Goal: Transaction & Acquisition: Purchase product/service

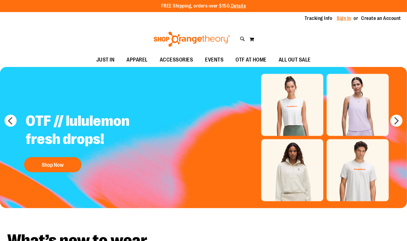
type input "**********"
click at [345, 19] on link "Sign In" at bounding box center [344, 18] width 15 height 7
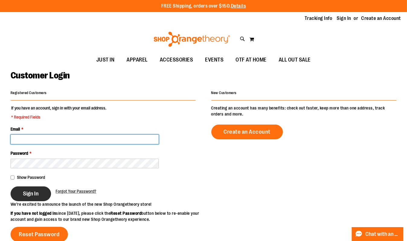
type input "**********"
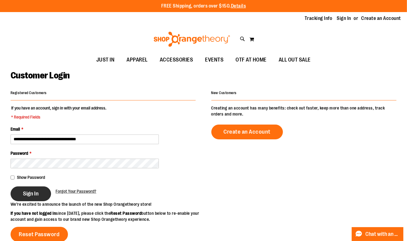
type input "**********"
click at [40, 190] on button "Sign In" at bounding box center [31, 194] width 40 height 15
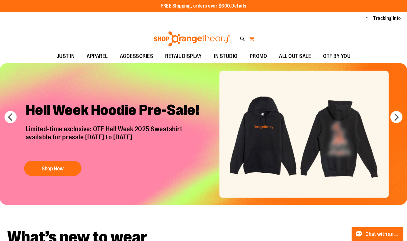
type input "**********"
click at [252, 40] on button "My Cart" at bounding box center [251, 39] width 5 height 10
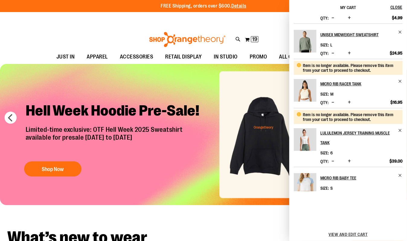
scroll to position [151, 0]
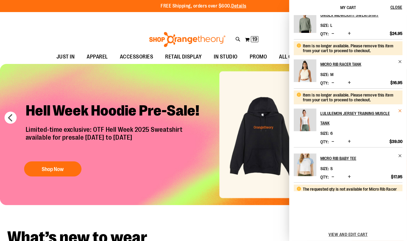
click at [396, 128] on link "lululemon Jersey Training Muscle Tank" at bounding box center [362, 118] width 82 height 19
click at [399, 113] on span "Remove item" at bounding box center [400, 111] width 5 height 5
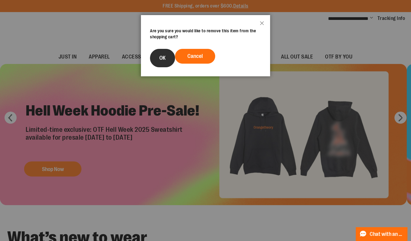
click at [166, 59] on span "OK" at bounding box center [163, 58] width 6 height 6
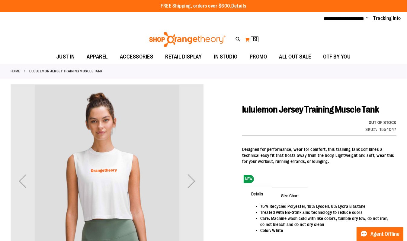
type input "**********"
click at [250, 38] on button "My Cart 19 19 items" at bounding box center [252, 40] width 14 height 10
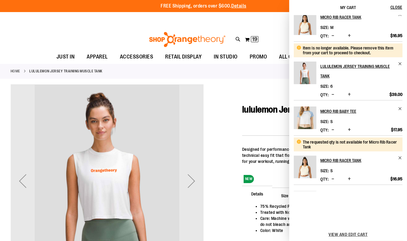
scroll to position [220, 0]
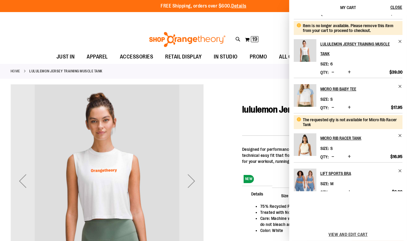
click at [334, 75] on span "Decrease product quantity" at bounding box center [333, 72] width 3 height 6
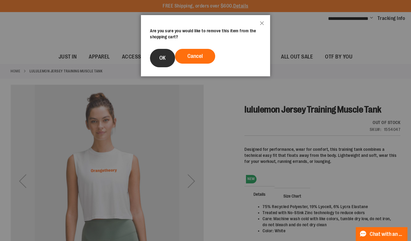
click at [166, 57] on span "OK" at bounding box center [163, 58] width 6 height 6
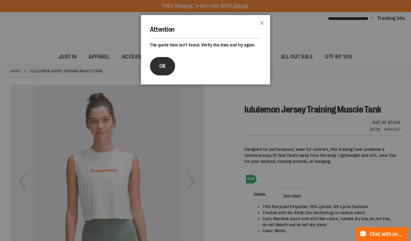
click at [166, 69] on span "OK" at bounding box center [163, 66] width 6 height 6
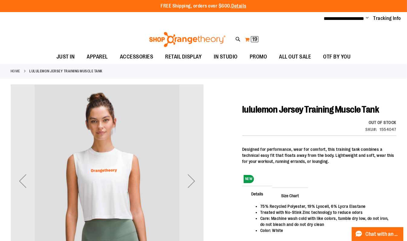
click at [257, 40] on span "19" at bounding box center [254, 39] width 5 height 6
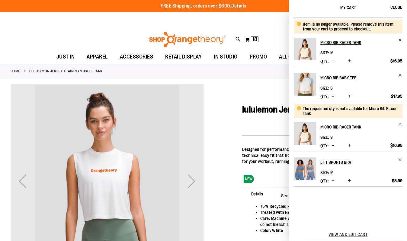
scroll to position [228, 0]
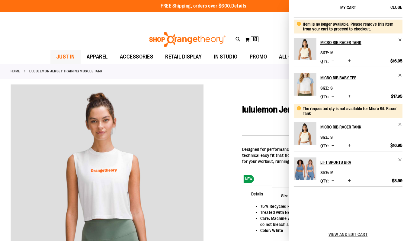
drag, startPoint x: 80, startPoint y: 37, endPoint x: 51, endPoint y: 55, distance: 34.3
click at [80, 37] on div "Toggle Nav Search Popular Suggestions Advanced Search" at bounding box center [203, 38] width 407 height 24
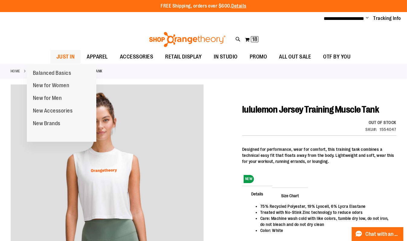
click at [56, 57] on span "JUST IN" at bounding box center [65, 57] width 18 height 14
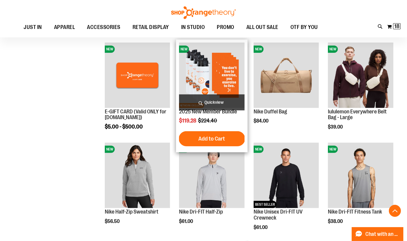
scroll to position [247, 0]
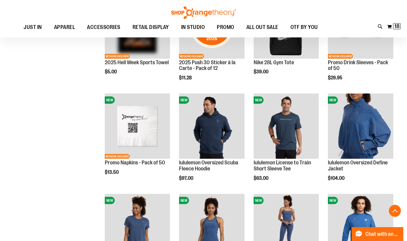
scroll to position [729, 0]
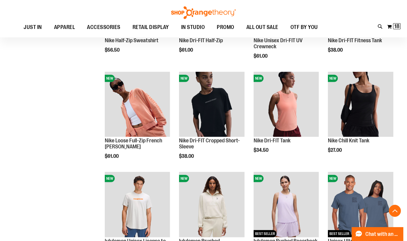
scroll to position [318, 0]
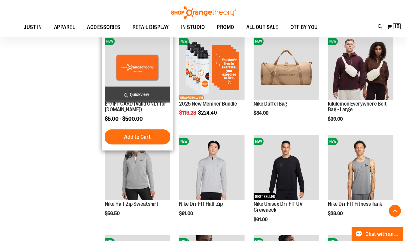
scroll to position [121, 0]
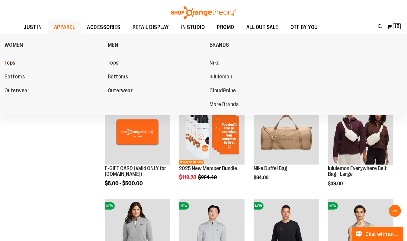
type input "**********"
click at [11, 64] on span "Tops" at bounding box center [10, 64] width 11 height 8
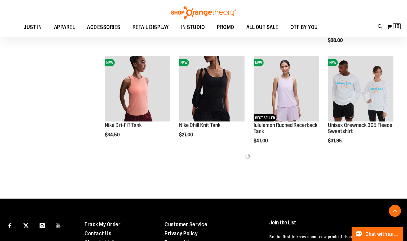
scroll to position [295, 0]
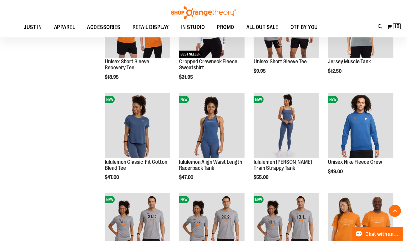
scroll to position [535, 0]
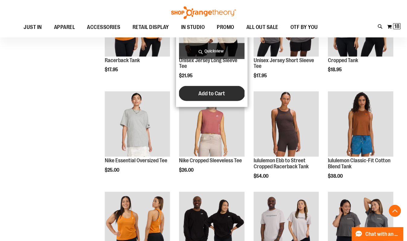
scroll to position [751, 0]
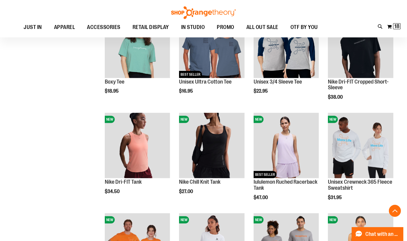
scroll to position [163, 0]
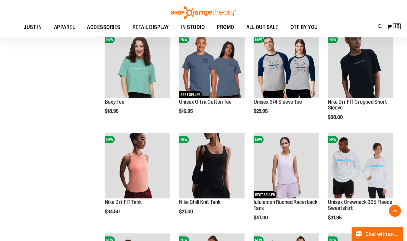
scroll to position [195, 0]
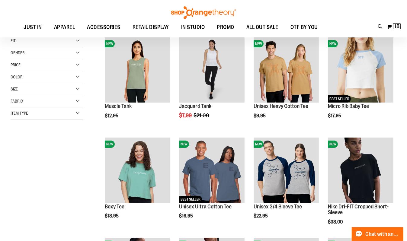
scroll to position [57, 0]
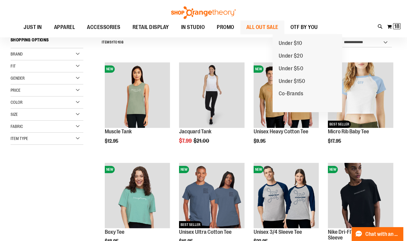
type input "**********"
click at [279, 24] on span "ALL OUT SALE" at bounding box center [263, 28] width 32 height 14
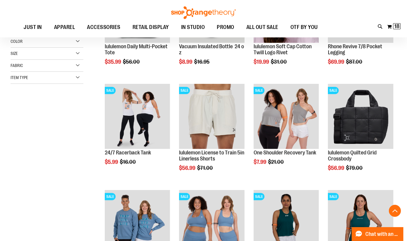
scroll to position [163, 0]
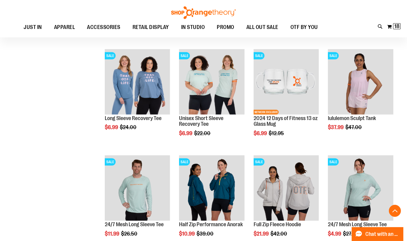
scroll to position [423, 0]
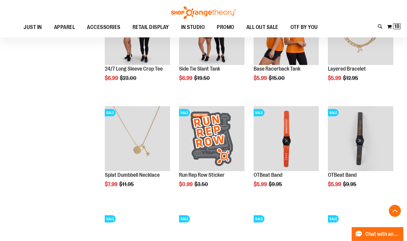
scroll to position [875, 0]
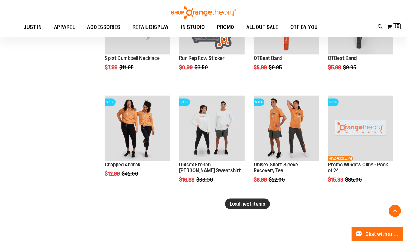
type input "**********"
click at [239, 207] on span "Load next items" at bounding box center [247, 204] width 35 height 6
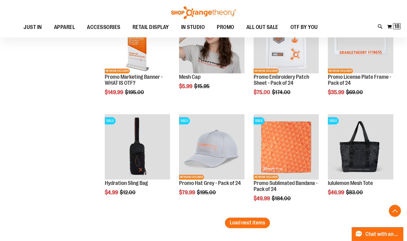
scroll to position [1286, 0]
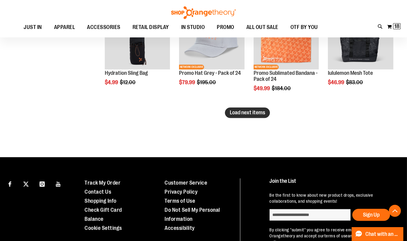
click at [264, 114] on span "Load next items" at bounding box center [247, 113] width 35 height 6
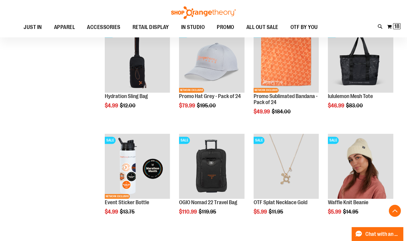
scroll to position [1240, 0]
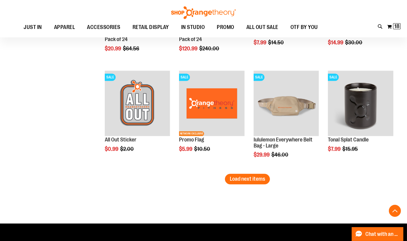
scroll to position [1550, 0]
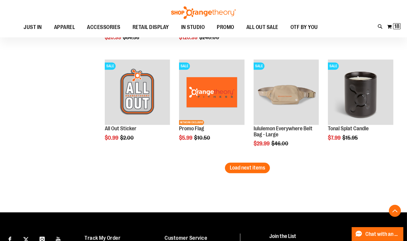
click at [241, 172] on button "Load next items" at bounding box center [247, 168] width 45 height 11
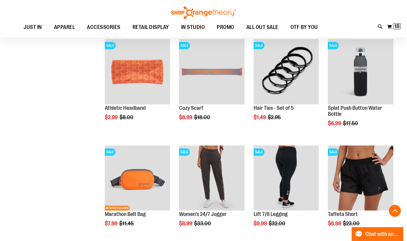
scroll to position [1850, 0]
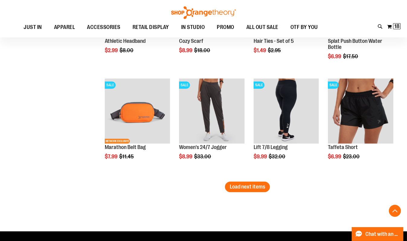
click at [231, 191] on button "Load next items" at bounding box center [247, 187] width 45 height 11
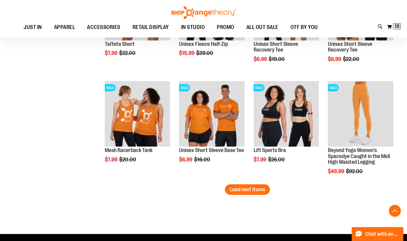
scroll to position [2167, 0]
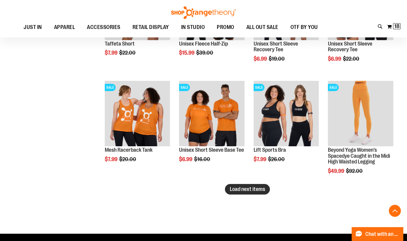
click at [246, 190] on span "Load next items" at bounding box center [247, 189] width 35 height 6
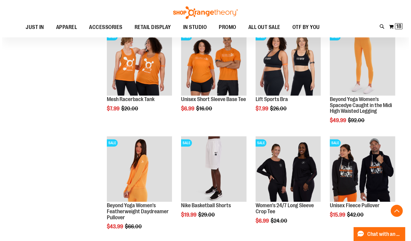
scroll to position [2174, 0]
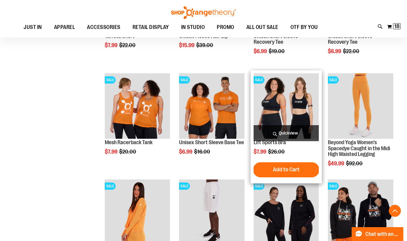
click at [301, 135] on span "Quickview" at bounding box center [287, 133] width 66 height 16
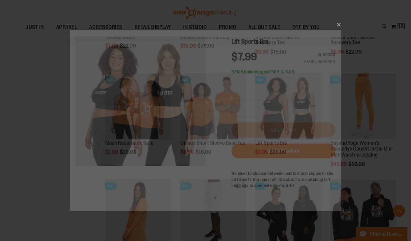
scroll to position [0, 0]
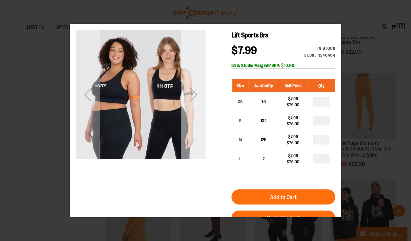
click at [196, 107] on div "Next" at bounding box center [194, 95] width 24 height 130
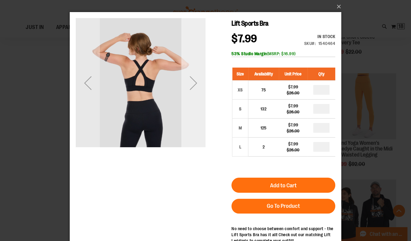
click at [195, 97] on div "Next" at bounding box center [194, 83] width 24 height 130
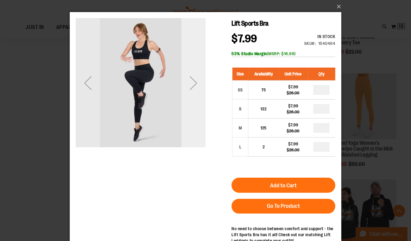
click at [195, 97] on div "Next" at bounding box center [194, 83] width 24 height 130
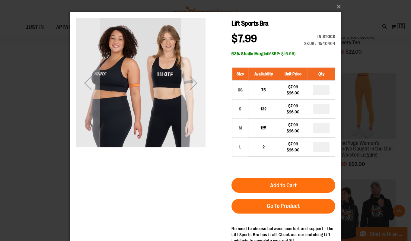
click at [195, 97] on div "Next" at bounding box center [194, 83] width 24 height 130
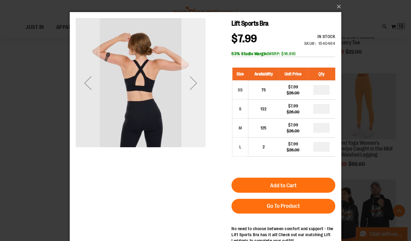
click at [195, 97] on div "Next" at bounding box center [194, 83] width 24 height 130
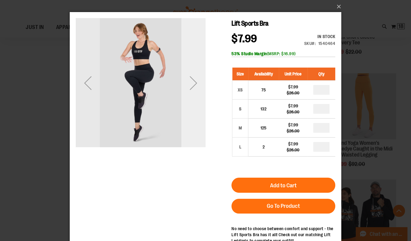
click at [195, 97] on div "Next" at bounding box center [194, 83] width 24 height 130
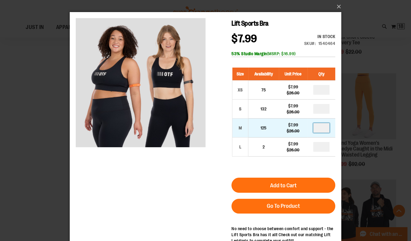
click at [324, 127] on input "number" at bounding box center [322, 128] width 16 height 10
type input "*"
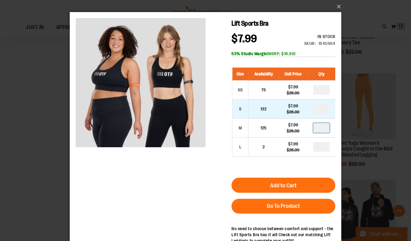
type input "*"
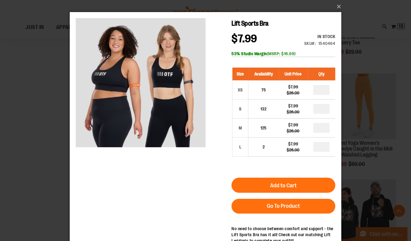
type input "*"
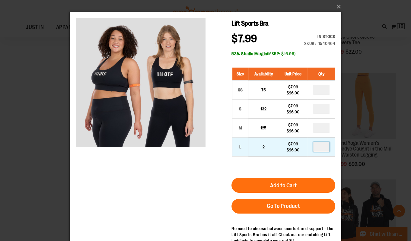
click at [322, 147] on input "number" at bounding box center [322, 147] width 16 height 10
type input "*"
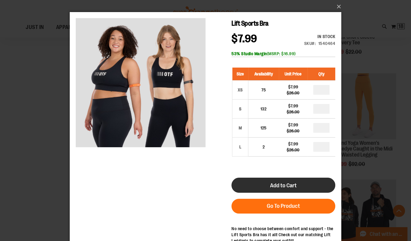
click at [317, 182] on button "Add to Cart" at bounding box center [284, 185] width 104 height 15
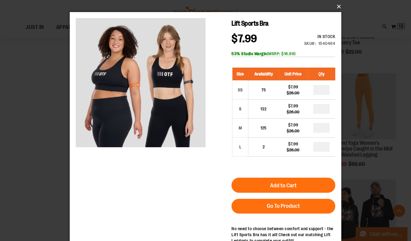
click at [336, 6] on button "×" at bounding box center [208, 6] width 272 height 13
click at [337, 6] on button "×" at bounding box center [208, 6] width 272 height 13
click at [337, 3] on button "×" at bounding box center [208, 6] width 272 height 13
click at [343, 7] on button "×" at bounding box center [208, 6] width 272 height 13
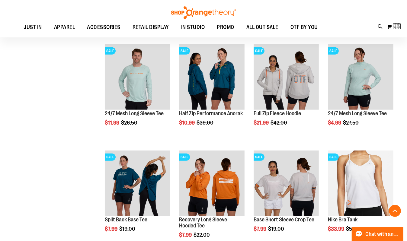
click at [337, 5] on div "Toggle Nav Search Popular Suggestions Advanced Search" at bounding box center [203, 18] width 407 height 37
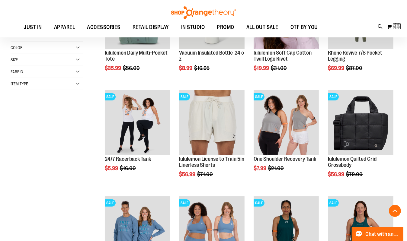
scroll to position [7, 0]
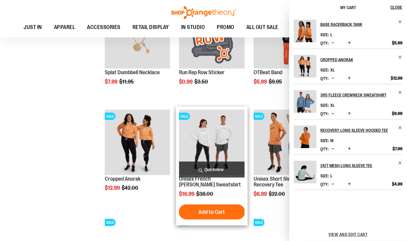
scroll to position [902, 0]
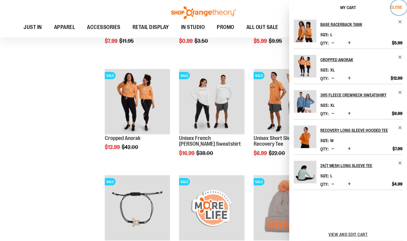
click at [402, 7] on span "Close" at bounding box center [397, 7] width 12 height 5
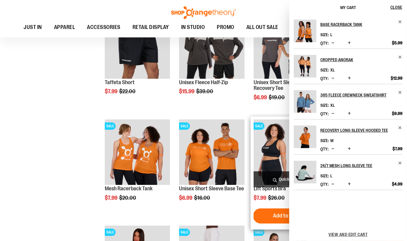
scroll to position [2155, 0]
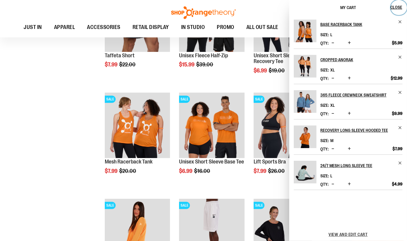
click at [402, 6] on span "Close" at bounding box center [397, 7] width 12 height 5
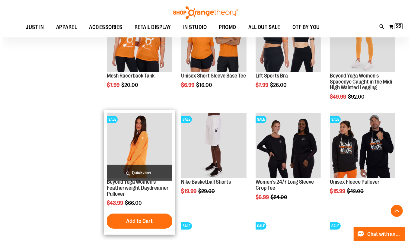
scroll to position [2241, 0]
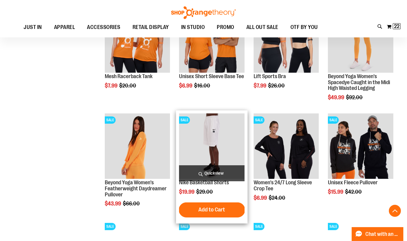
click at [209, 135] on img "product" at bounding box center [212, 147] width 66 height 66
click at [209, 172] on span "Quickview" at bounding box center [212, 174] width 66 height 16
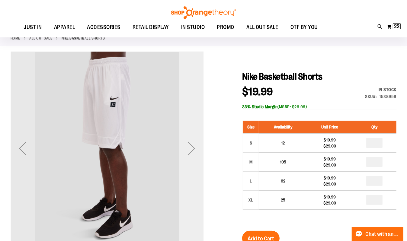
scroll to position [31, 0]
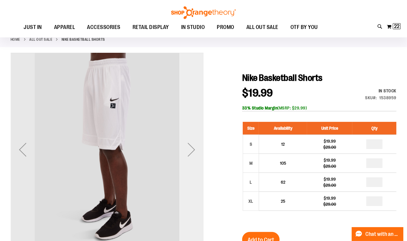
type input "**********"
click at [197, 142] on div "Next" at bounding box center [191, 150] width 24 height 24
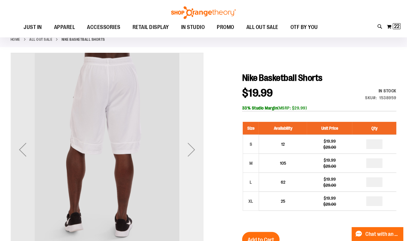
click at [195, 143] on div "Next" at bounding box center [191, 150] width 24 height 24
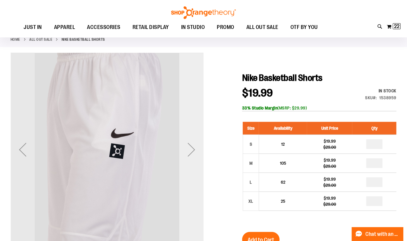
click at [195, 144] on div "Next" at bounding box center [191, 150] width 24 height 24
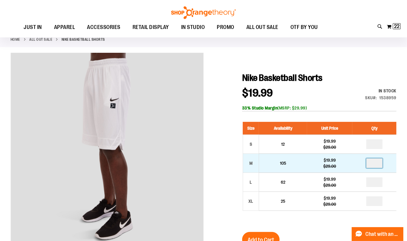
click at [382, 165] on input "number" at bounding box center [374, 164] width 16 height 10
type input "*"
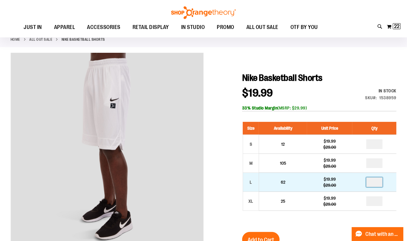
click at [379, 182] on input "number" at bounding box center [374, 183] width 16 height 10
type input "*"
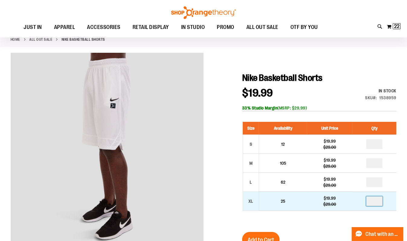
click at [381, 203] on input "number" at bounding box center [374, 202] width 16 height 10
type input "*"
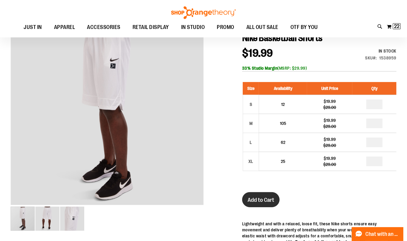
scroll to position [72, 0]
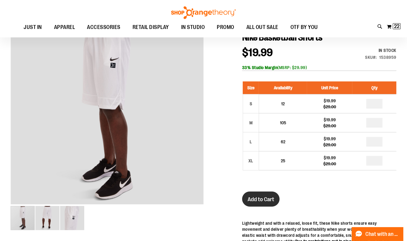
type input "*"
click at [262, 196] on button "Add to Cart" at bounding box center [260, 199] width 37 height 15
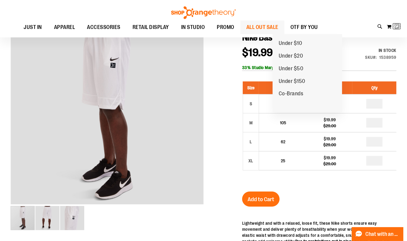
click at [279, 29] on span "ALL OUT SALE" at bounding box center [263, 28] width 32 height 14
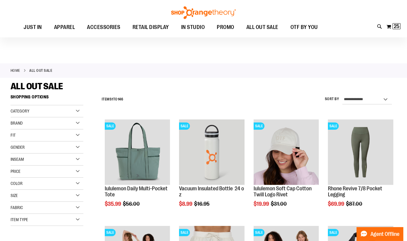
scroll to position [8, 0]
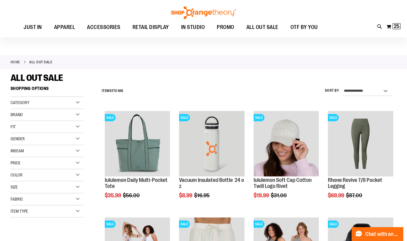
type input "**********"
click at [30, 103] on div "Category" at bounding box center [47, 103] width 73 height 12
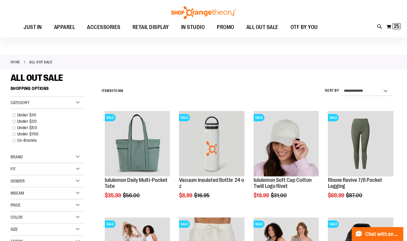
click at [30, 104] on div "Category" at bounding box center [47, 103] width 73 height 12
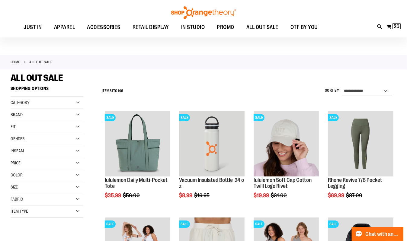
click at [42, 209] on div "Item Type" at bounding box center [47, 212] width 73 height 12
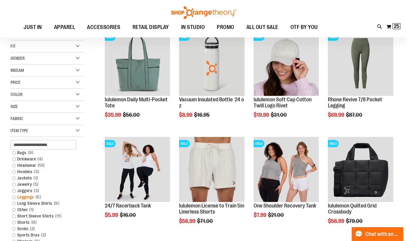
scroll to position [92, 0]
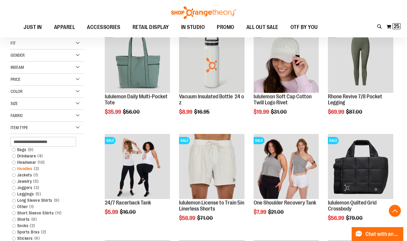
click at [13, 167] on link "Hoodies 3 items" at bounding box center [44, 169] width 70 height 6
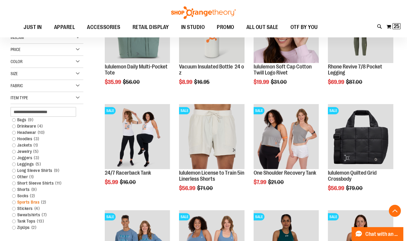
scroll to position [130, 0]
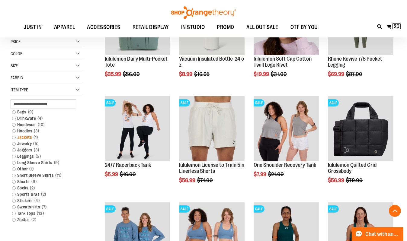
click at [14, 138] on link "Jackets 1 item" at bounding box center [44, 137] width 70 height 6
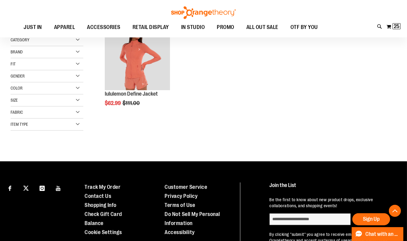
scroll to position [114, 0]
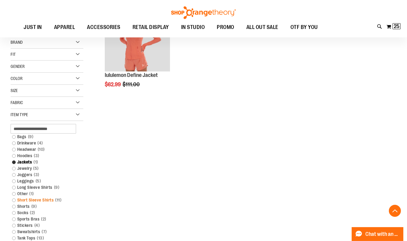
click at [15, 199] on link "Short Sleeve Shirts 11 items" at bounding box center [44, 200] width 70 height 6
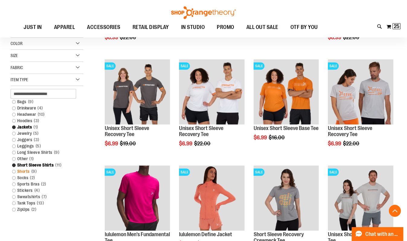
scroll to position [167, 0]
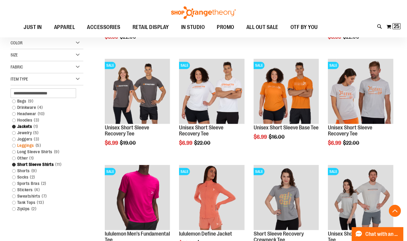
click at [14, 144] on link "Leggings 5 items" at bounding box center [44, 146] width 70 height 6
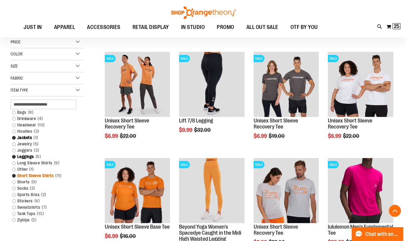
scroll to position [194, 0]
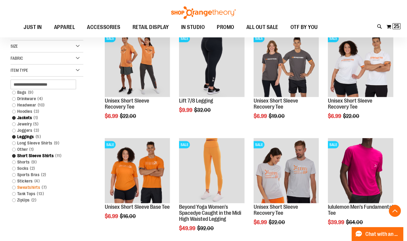
click at [34, 188] on link "Sweatshirts 7 items" at bounding box center [44, 188] width 70 height 6
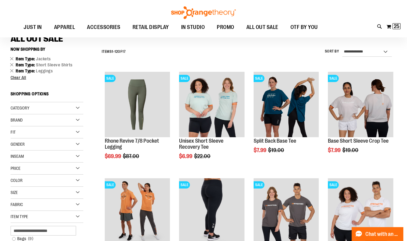
scroll to position [41, 0]
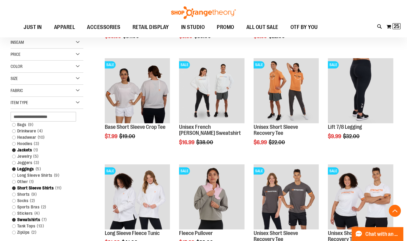
scroll to position [169, 0]
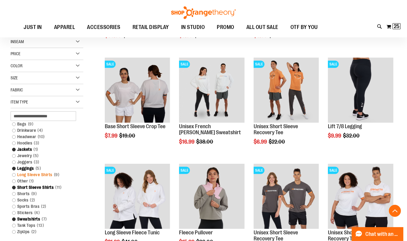
click at [28, 173] on link "Long Sleeve Shirts 9 items" at bounding box center [44, 175] width 70 height 6
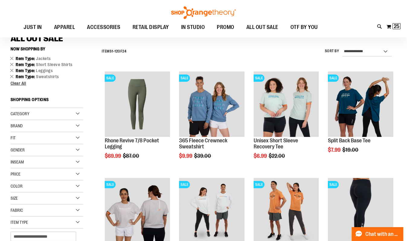
scroll to position [41, 0]
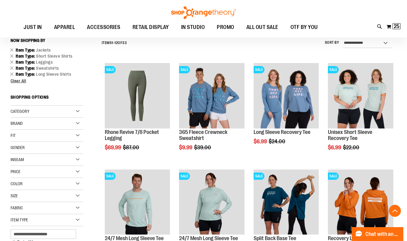
scroll to position [258, 0]
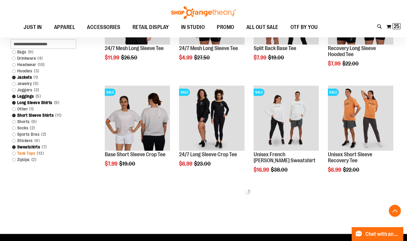
click at [23, 154] on link "Tank Tops 13 items" at bounding box center [44, 153] width 70 height 6
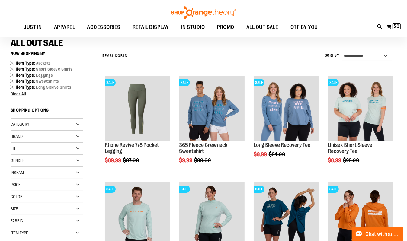
scroll to position [41, 0]
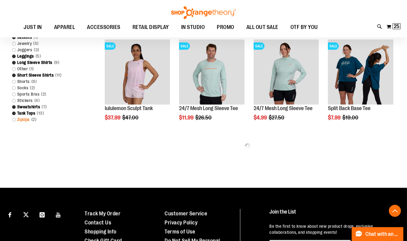
click at [28, 120] on link "ZipUps 2 items" at bounding box center [44, 120] width 70 height 6
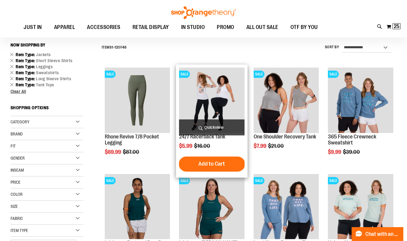
scroll to position [41, 0]
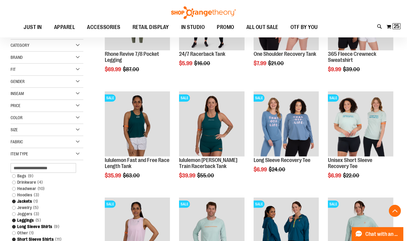
scroll to position [139, 0]
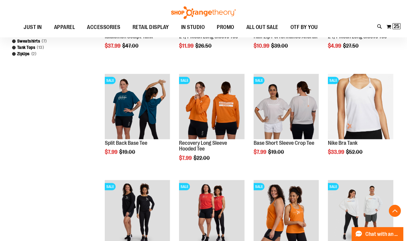
scroll to position [368, 0]
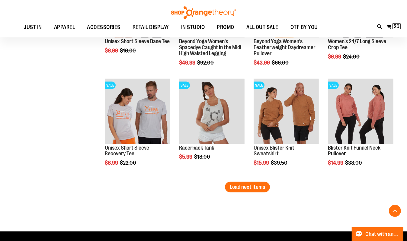
scroll to position [893, 0]
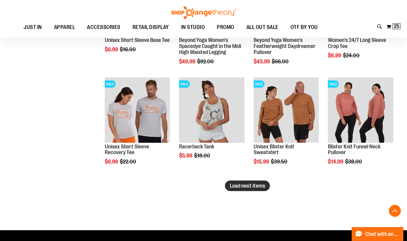
click at [244, 187] on span "Load next items" at bounding box center [247, 186] width 35 height 6
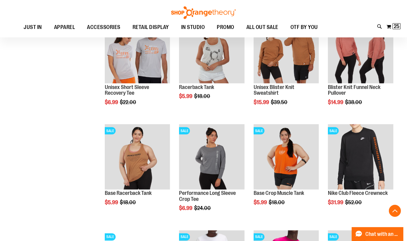
scroll to position [953, 0]
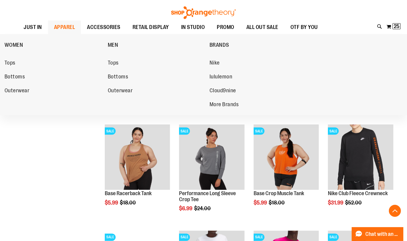
click at [62, 22] on span "APPAREL" at bounding box center [64, 28] width 21 height 14
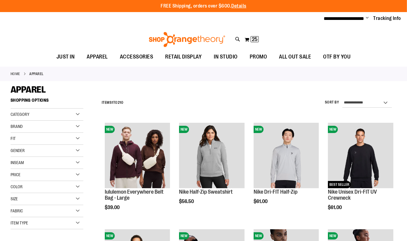
type input "**********"
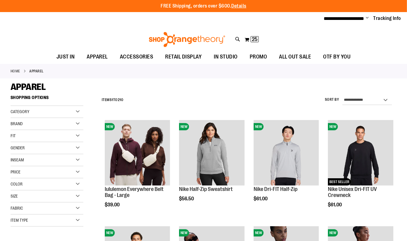
click at [375, 105] on div "**********" at bounding box center [248, 100] width 298 height 16
click at [375, 102] on select "**********" at bounding box center [368, 100] width 50 height 10
select select "*********"
click at [343, 95] on select "**********" at bounding box center [368, 100] width 50 height 10
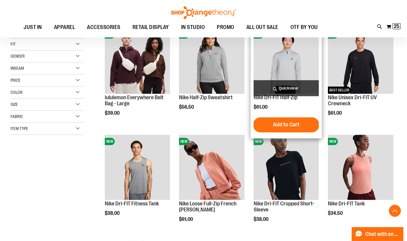
scroll to position [92, 0]
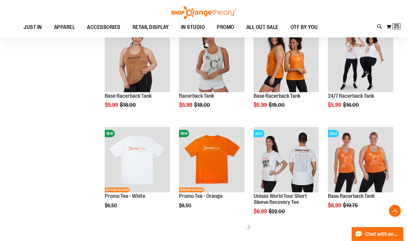
scroll to position [198, 0]
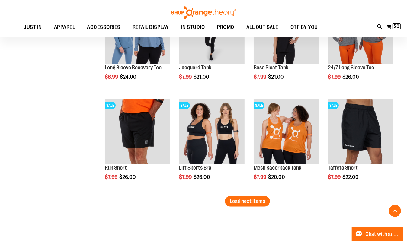
scroll to position [849, 0]
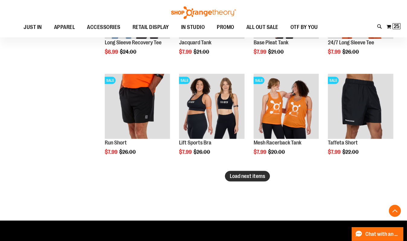
click at [241, 175] on span "Load next items" at bounding box center [247, 176] width 35 height 6
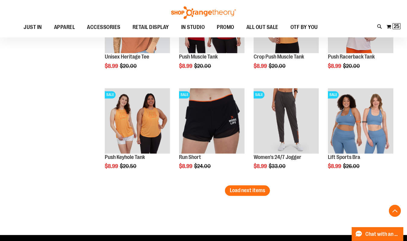
scroll to position [1137, 0]
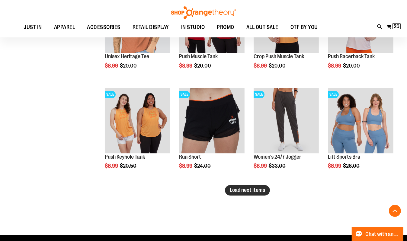
click at [253, 191] on span "Load next items" at bounding box center [247, 190] width 35 height 6
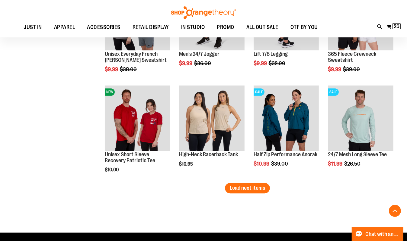
scroll to position [1445, 0]
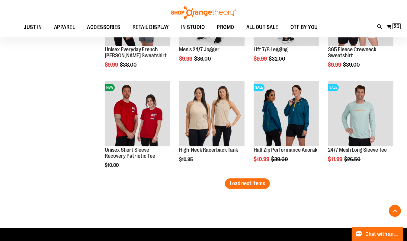
click at [235, 186] on span "Load next items" at bounding box center [247, 184] width 35 height 6
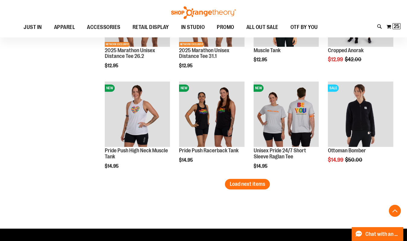
scroll to position [1766, 0]
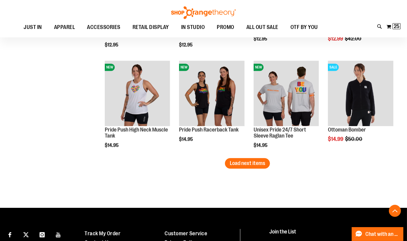
click at [248, 163] on span "Load next items" at bounding box center [247, 163] width 35 height 6
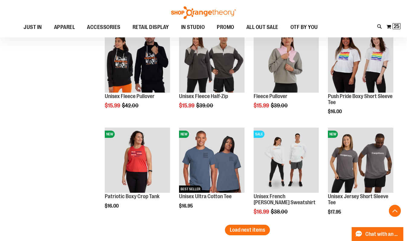
scroll to position [2026, 0]
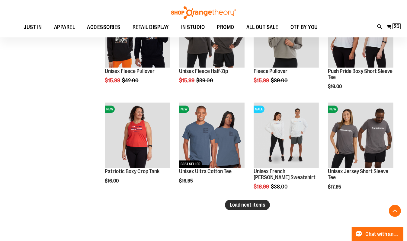
click at [231, 203] on span "Load next items" at bounding box center [247, 205] width 35 height 6
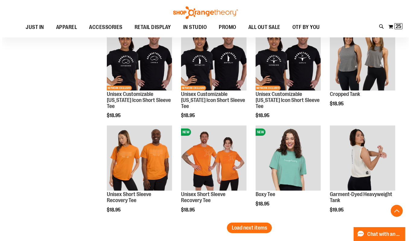
scroll to position [2310, 0]
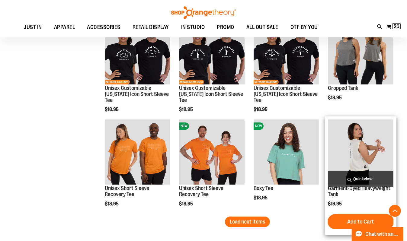
click at [366, 182] on span "Quickview" at bounding box center [361, 179] width 66 height 16
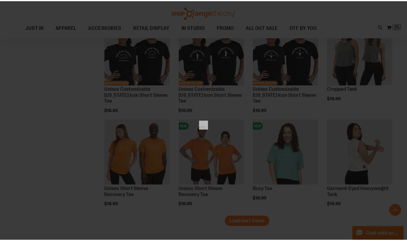
scroll to position [0, 0]
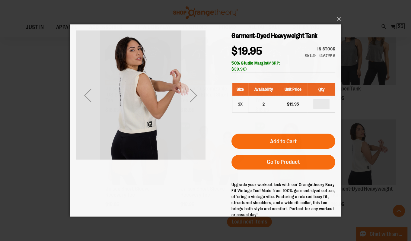
click at [192, 105] on div "Next" at bounding box center [194, 95] width 24 height 24
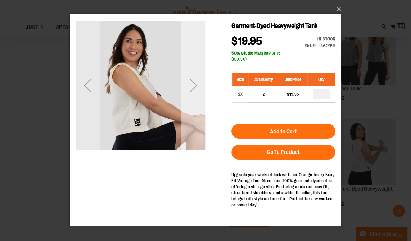
click at [192, 105] on div "Next" at bounding box center [194, 86] width 24 height 130
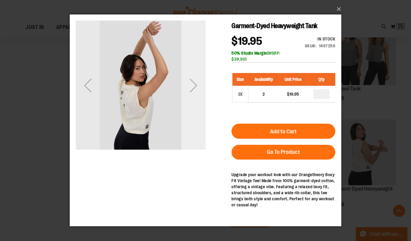
click at [192, 105] on div "Next" at bounding box center [194, 86] width 24 height 130
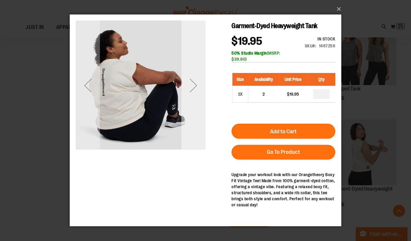
click at [192, 105] on div "Next" at bounding box center [194, 86] width 24 height 130
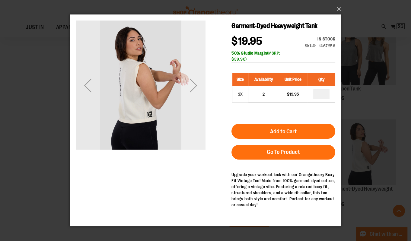
click at [192, 105] on div "Next" at bounding box center [194, 86] width 24 height 130
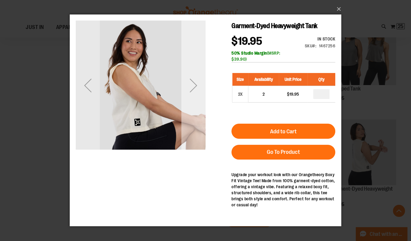
click at [192, 105] on div "Next" at bounding box center [194, 86] width 24 height 130
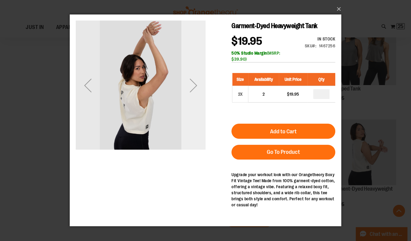
click at [192, 105] on div "Next" at bounding box center [194, 86] width 24 height 130
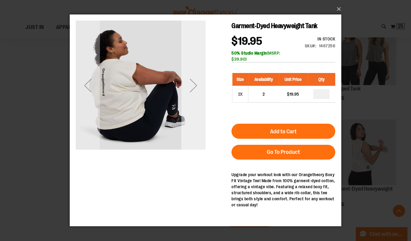
click at [192, 105] on div "Next" at bounding box center [194, 86] width 24 height 130
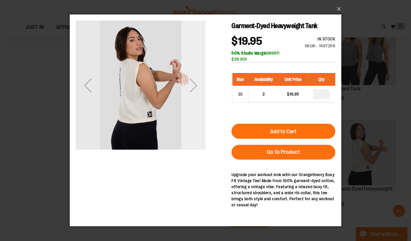
click at [192, 105] on div "Next" at bounding box center [194, 86] width 24 height 130
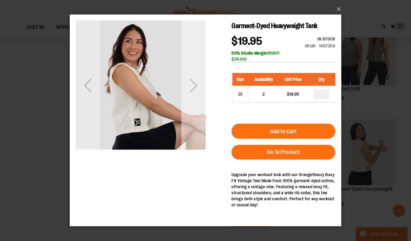
click at [192, 105] on div "Next" at bounding box center [194, 86] width 24 height 130
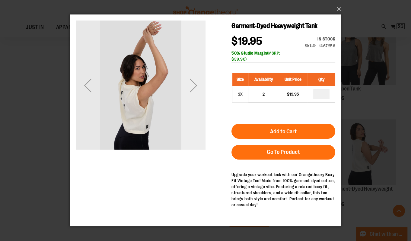
click at [192, 105] on div "Next" at bounding box center [194, 86] width 24 height 130
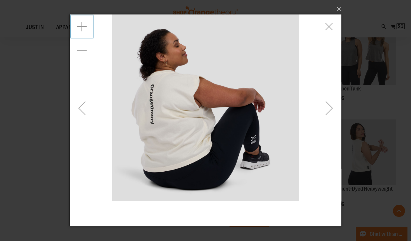
click at [85, 32] on div "Zoom in" at bounding box center [82, 27] width 24 height 24
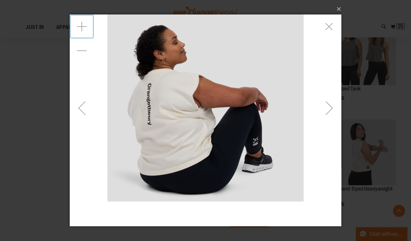
click at [85, 32] on div "Zoom in" at bounding box center [82, 27] width 24 height 24
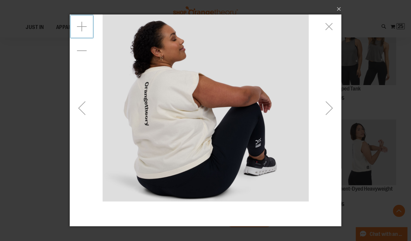
click at [85, 32] on div "Zoom in" at bounding box center [82, 27] width 24 height 24
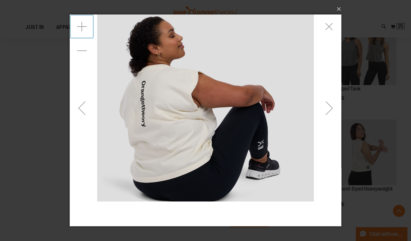
click at [319, 110] on div "Next" at bounding box center [330, 108] width 24 height 24
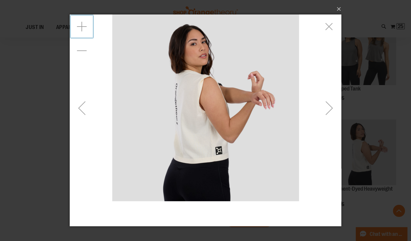
click at [324, 106] on div "Next" at bounding box center [330, 108] width 24 height 24
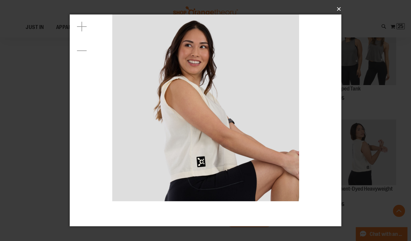
click at [337, 6] on button "×" at bounding box center [208, 8] width 272 height 13
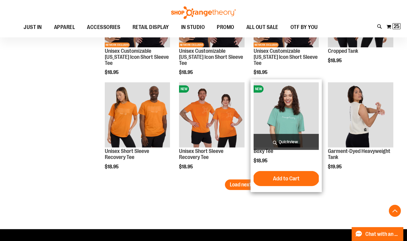
scroll to position [2347, 0]
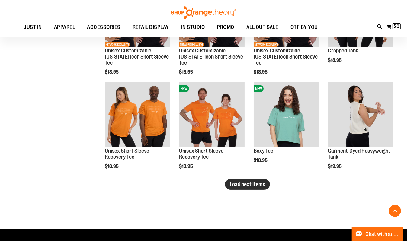
click at [231, 186] on span "Load next items" at bounding box center [247, 185] width 35 height 6
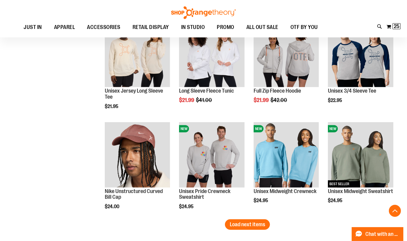
scroll to position [2631, 0]
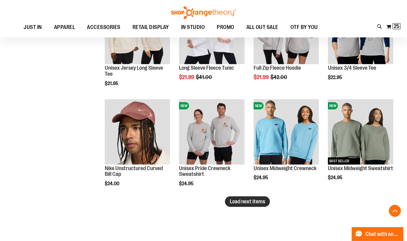
click at [266, 206] on button "Load next items" at bounding box center [247, 202] width 45 height 11
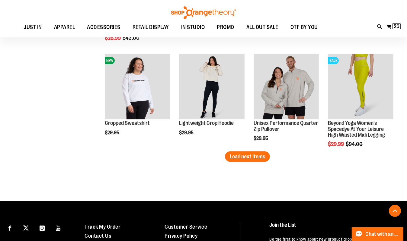
scroll to position [2979, 0]
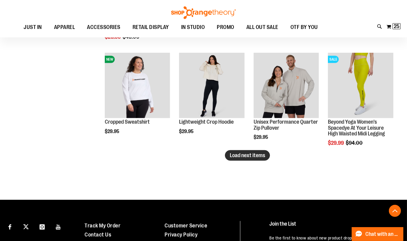
click at [246, 159] on button "Load next items" at bounding box center [247, 155] width 45 height 11
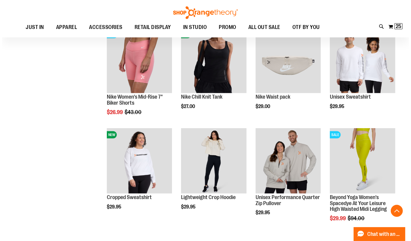
scroll to position [2861, 0]
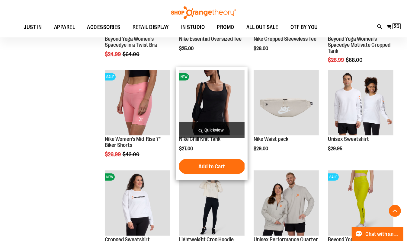
click at [211, 129] on span "Quickview" at bounding box center [212, 130] width 66 height 16
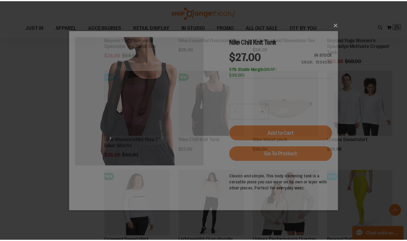
scroll to position [0, 0]
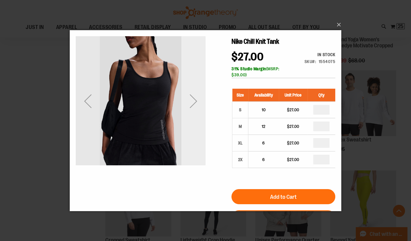
click at [205, 126] on div "Next" at bounding box center [194, 101] width 24 height 130
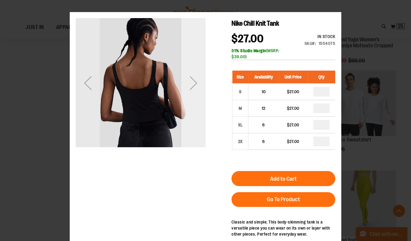
click at [200, 114] on div "Next" at bounding box center [194, 83] width 24 height 130
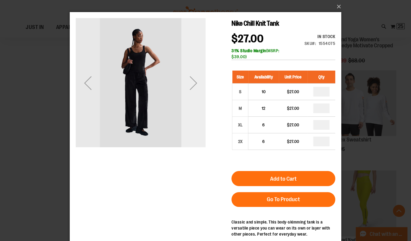
click at [201, 118] on div "Next" at bounding box center [194, 83] width 24 height 130
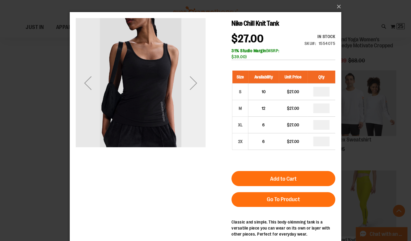
click at [198, 110] on div "Next" at bounding box center [194, 83] width 24 height 130
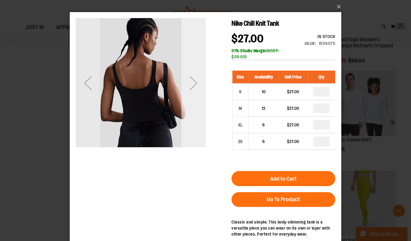
click at [198, 110] on div "Next" at bounding box center [194, 83] width 24 height 130
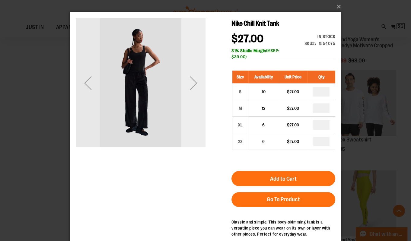
click at [198, 110] on div "Next" at bounding box center [194, 83] width 24 height 130
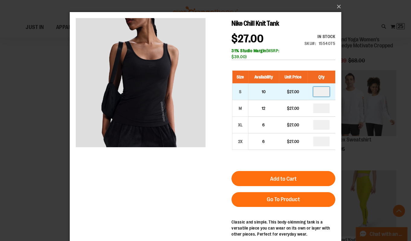
click at [326, 92] on input "number" at bounding box center [322, 92] width 16 height 10
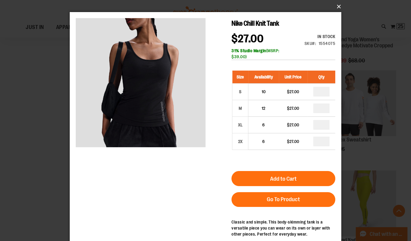
click at [339, 8] on button "×" at bounding box center [208, 6] width 272 height 13
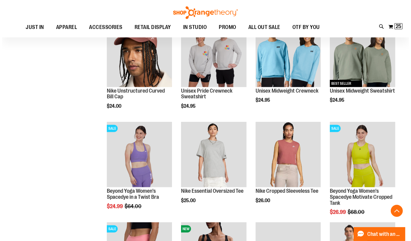
scroll to position [2705, 0]
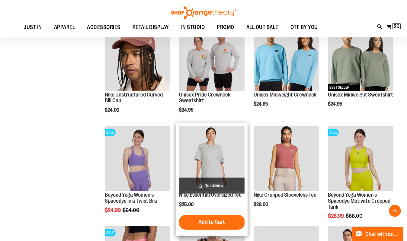
click at [223, 179] on span "Quickview" at bounding box center [212, 186] width 66 height 16
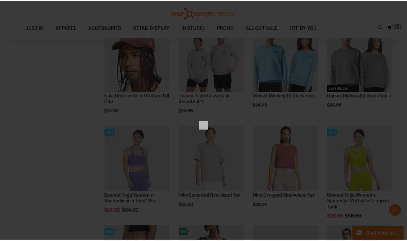
scroll to position [0, 0]
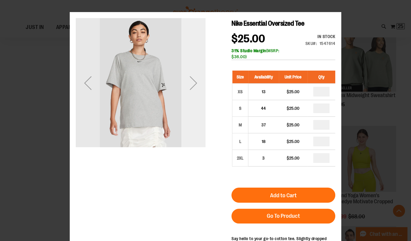
click at [191, 98] on div "Next" at bounding box center [194, 83] width 24 height 130
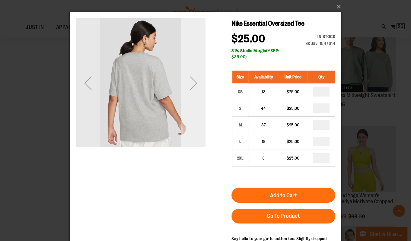
click at [191, 98] on div "Next" at bounding box center [194, 83] width 24 height 130
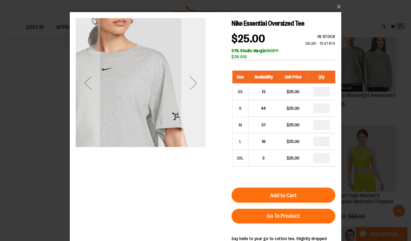
click at [191, 98] on div "Next" at bounding box center [194, 83] width 24 height 130
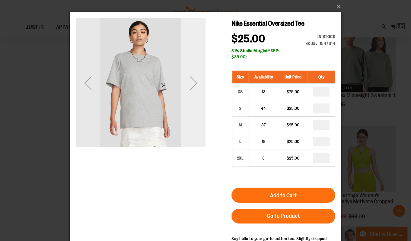
click at [191, 98] on div "Next" at bounding box center [194, 83] width 24 height 130
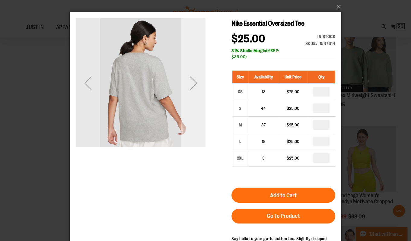
click at [191, 98] on div "Next" at bounding box center [194, 83] width 24 height 130
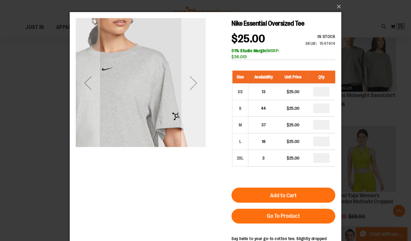
click at [195, 83] on div "Next" at bounding box center [194, 83] width 24 height 24
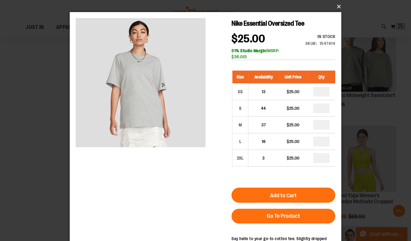
click at [336, 7] on button "×" at bounding box center [208, 6] width 272 height 13
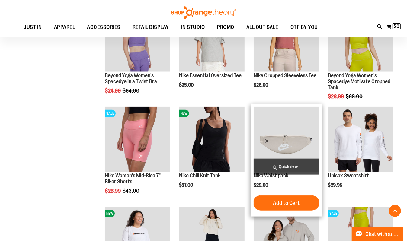
scroll to position [2826, 0]
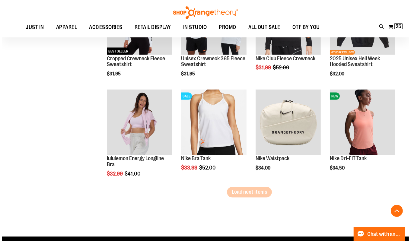
scroll to position [3252, 0]
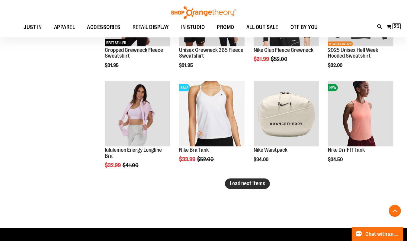
click at [256, 185] on span "Load next items" at bounding box center [247, 184] width 35 height 6
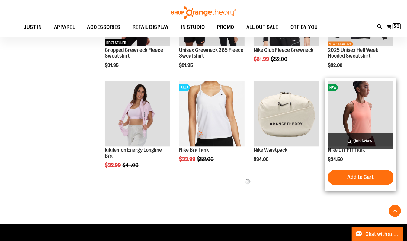
click at [361, 140] on span "Quickview" at bounding box center [361, 141] width 66 height 16
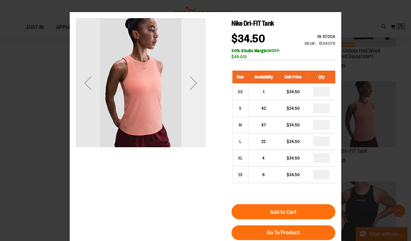
click at [191, 88] on div "Next" at bounding box center [194, 83] width 24 height 24
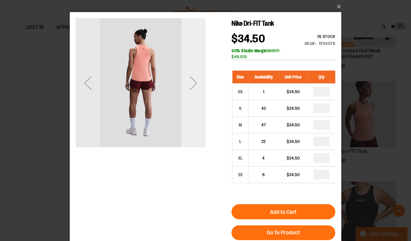
click at [191, 88] on div "Next" at bounding box center [194, 83] width 24 height 24
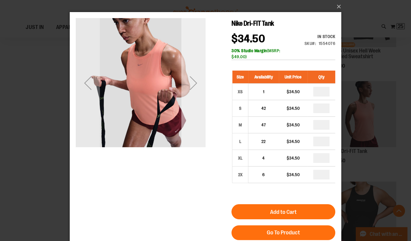
click at [191, 88] on div "Next" at bounding box center [194, 83] width 24 height 24
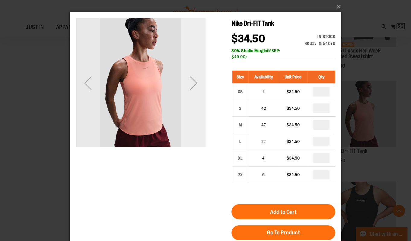
click at [191, 88] on div "Next" at bounding box center [194, 83] width 24 height 24
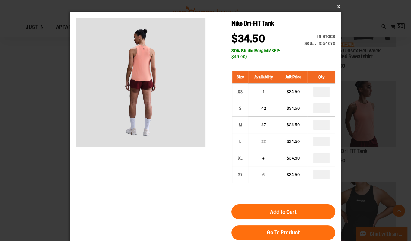
click at [336, 6] on button "×" at bounding box center [208, 6] width 272 height 13
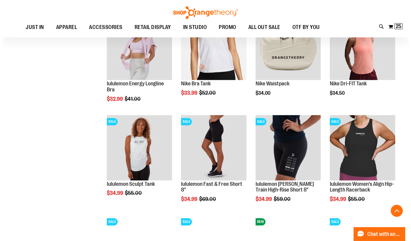
scroll to position [3326, 0]
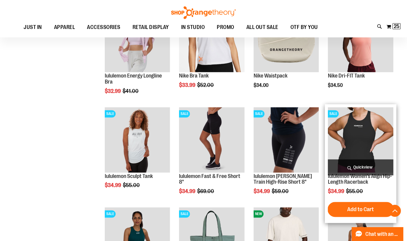
click at [351, 168] on span "Quickview" at bounding box center [361, 168] width 66 height 16
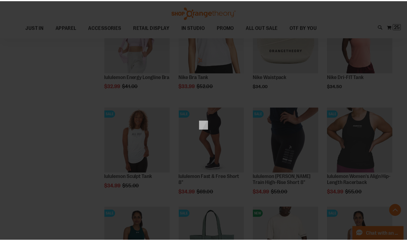
scroll to position [0, 0]
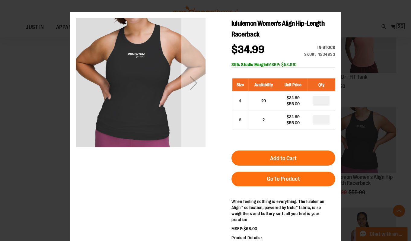
click at [195, 76] on div "Next" at bounding box center [194, 83] width 24 height 24
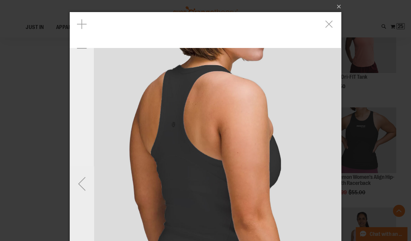
click at [79, 186] on div "Previous" at bounding box center [82, 184] width 24 height 24
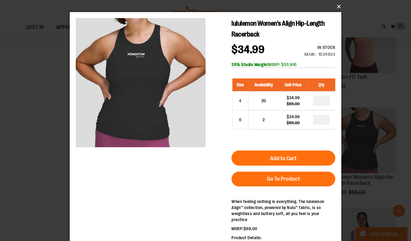
click at [340, 7] on button "×" at bounding box center [208, 6] width 272 height 13
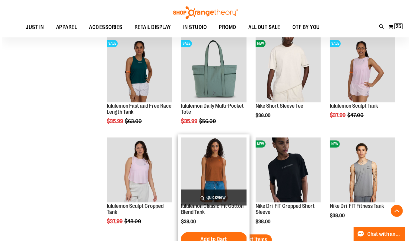
scroll to position [3535, 0]
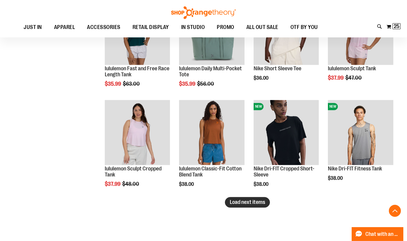
click at [260, 203] on span "Load next items" at bounding box center [247, 202] width 35 height 6
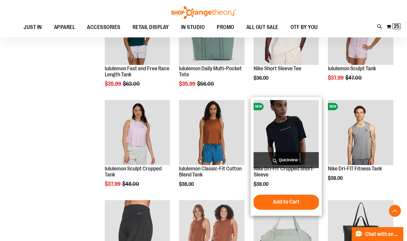
click at [290, 158] on span "Quickview" at bounding box center [287, 160] width 66 height 16
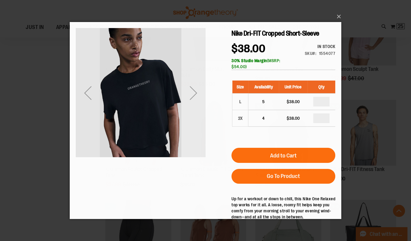
click at [197, 126] on div "Next" at bounding box center [194, 93] width 24 height 130
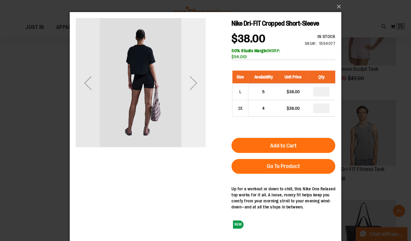
click at [197, 119] on div "Next" at bounding box center [194, 83] width 24 height 130
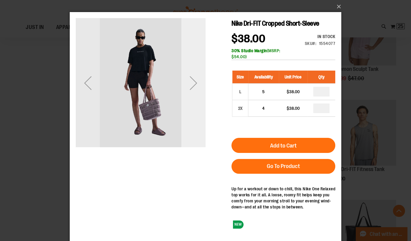
click at [197, 119] on div "Next" at bounding box center [194, 83] width 24 height 130
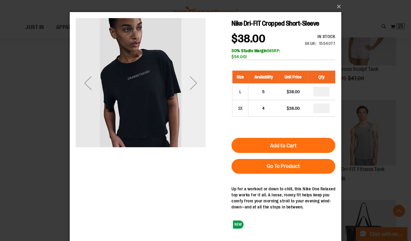
click at [203, 99] on div "Next" at bounding box center [194, 83] width 24 height 130
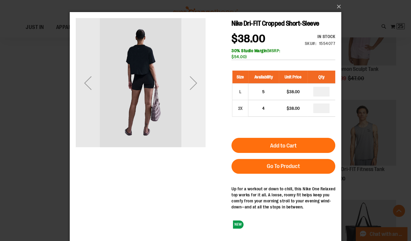
click at [203, 99] on div "Next" at bounding box center [194, 83] width 24 height 130
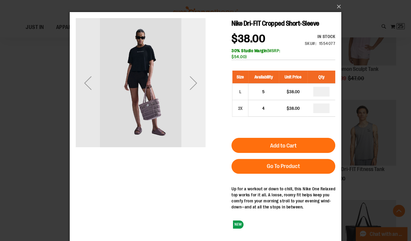
click at [203, 99] on div "Next" at bounding box center [194, 83] width 24 height 130
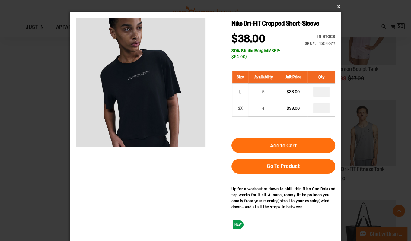
click at [337, 5] on button "×" at bounding box center [208, 6] width 272 height 13
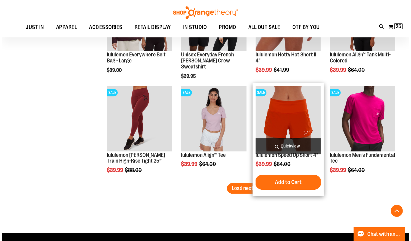
scroll to position [3854, 0]
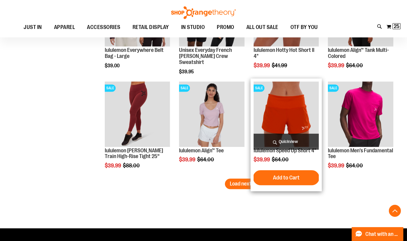
click at [293, 137] on span "Quickview" at bounding box center [287, 142] width 66 height 16
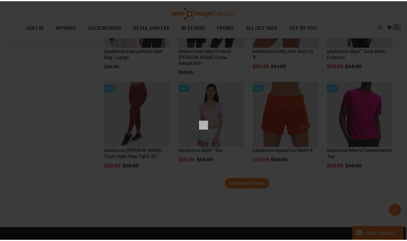
scroll to position [0, 0]
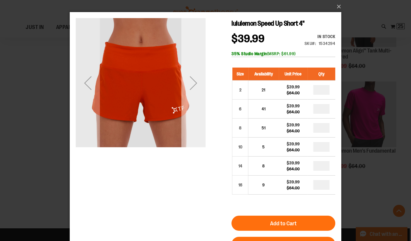
click at [199, 91] on div "Next" at bounding box center [194, 83] width 24 height 24
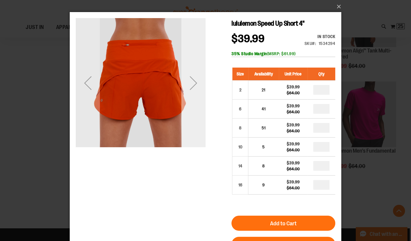
click at [200, 91] on div "Next" at bounding box center [194, 83] width 24 height 24
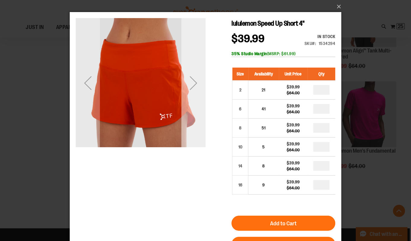
click at [195, 95] on div "Next" at bounding box center [194, 83] width 24 height 24
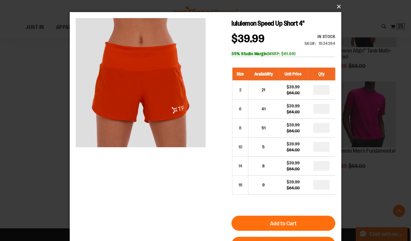
click at [341, 3] on button "×" at bounding box center [208, 6] width 272 height 13
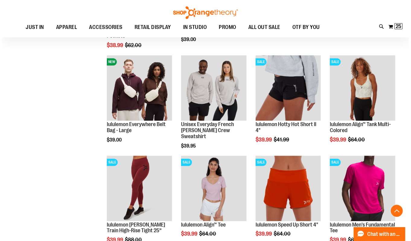
scroll to position [3767, 0]
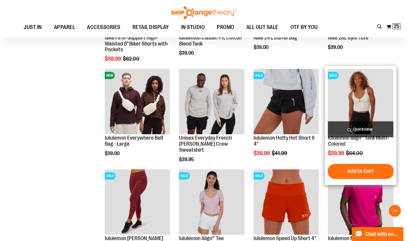
click at [358, 130] on span "Quickview" at bounding box center [361, 129] width 66 height 16
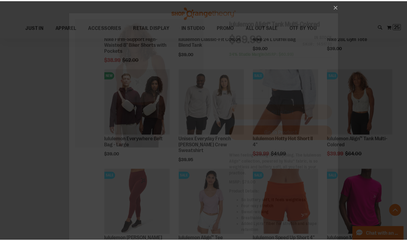
scroll to position [0, 0]
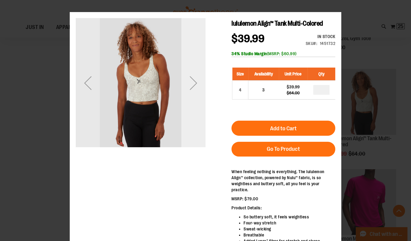
click at [189, 73] on div "Next" at bounding box center [194, 83] width 24 height 24
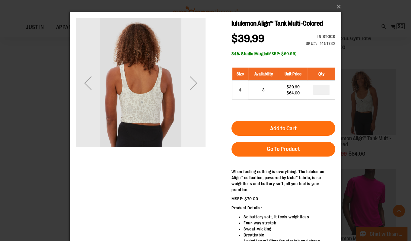
click at [193, 74] on div "Next" at bounding box center [194, 83] width 24 height 24
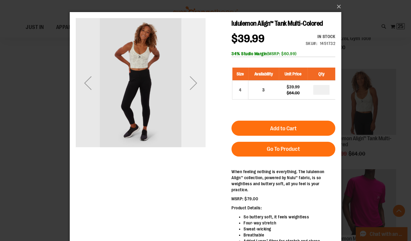
click at [193, 74] on div "Next" at bounding box center [194, 83] width 24 height 24
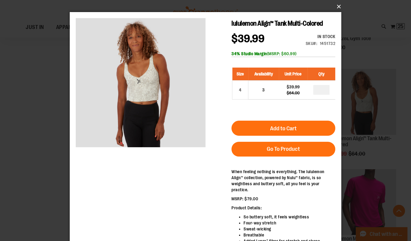
click at [336, 8] on button "×" at bounding box center [208, 6] width 272 height 13
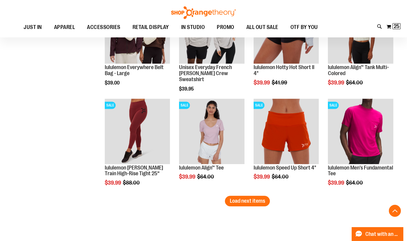
scroll to position [3897, 0]
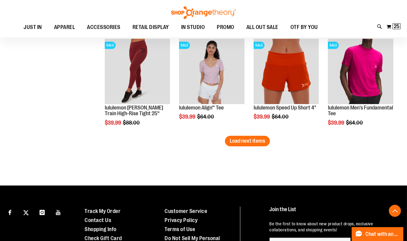
click at [234, 145] on button "Load next items" at bounding box center [247, 141] width 45 height 11
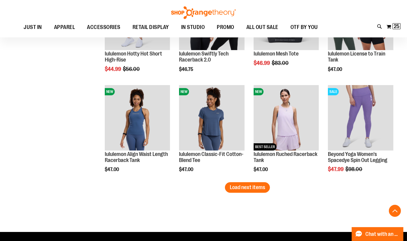
scroll to position [4154, 0]
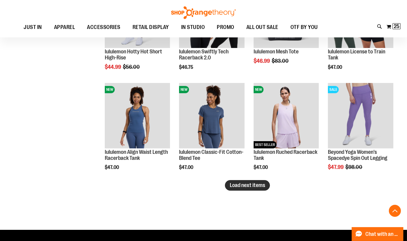
click at [261, 188] on span "Load next items" at bounding box center [247, 185] width 35 height 6
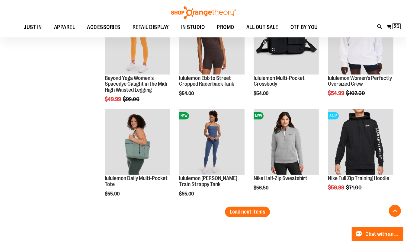
scroll to position [4430, 0]
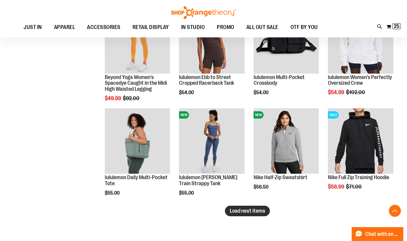
click at [255, 213] on span "Load next items" at bounding box center [247, 211] width 35 height 6
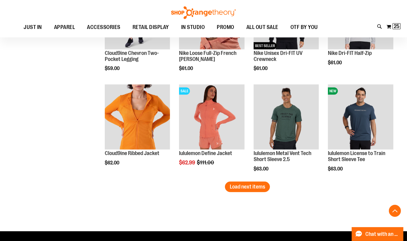
scroll to position [4759, 0]
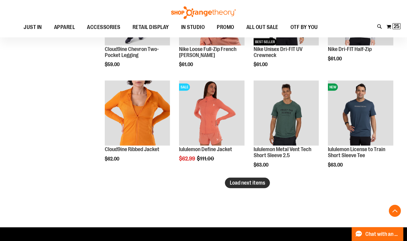
click at [266, 186] on button "Load next items" at bounding box center [247, 183] width 45 height 11
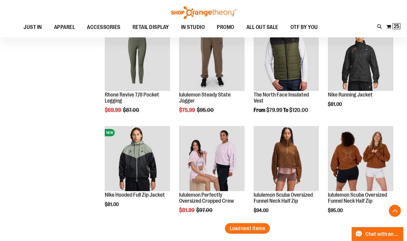
scroll to position [5038, 0]
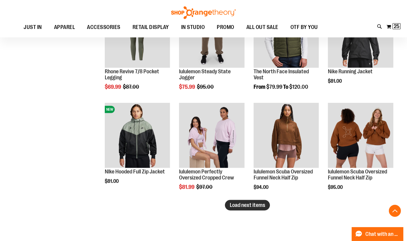
click at [256, 204] on span "Load next items" at bounding box center [247, 205] width 35 height 6
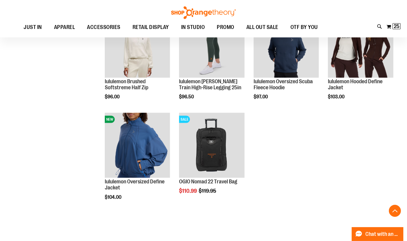
scroll to position [5230, 0]
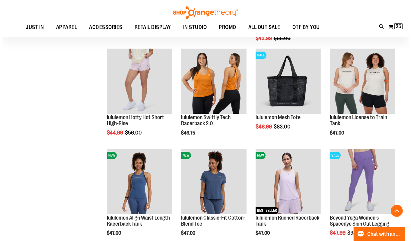
scroll to position [4116, 0]
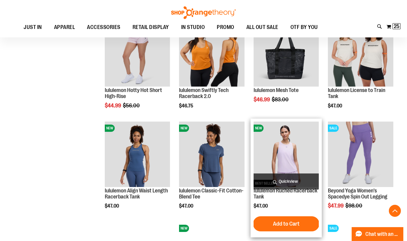
click at [284, 178] on span "Quickview" at bounding box center [287, 182] width 66 height 16
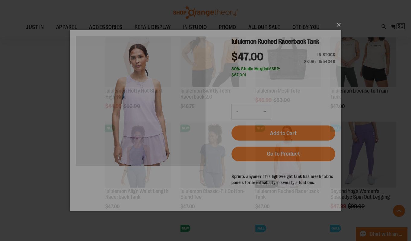
scroll to position [0, 0]
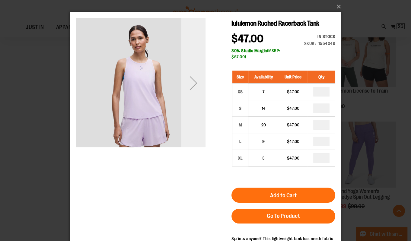
click at [186, 85] on div "Next" at bounding box center [194, 83] width 24 height 24
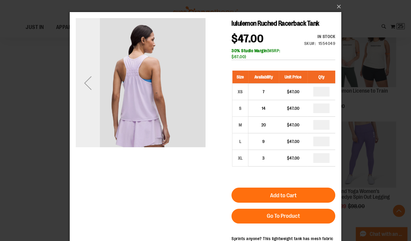
click at [82, 86] on div "Previous" at bounding box center [88, 83] width 24 height 24
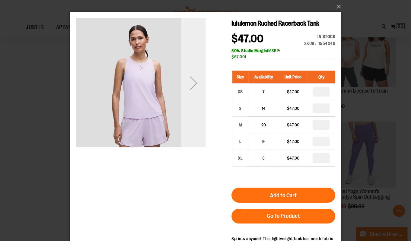
click at [200, 76] on div "Next" at bounding box center [194, 83] width 24 height 24
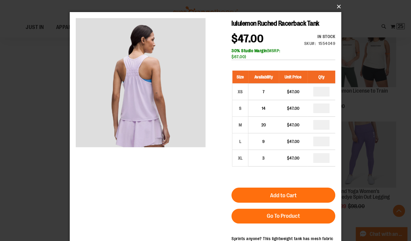
click at [337, 8] on button "×" at bounding box center [208, 6] width 272 height 13
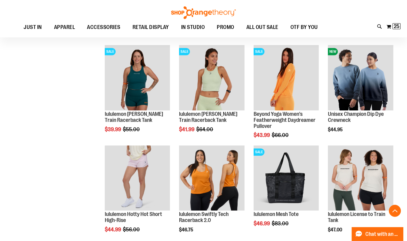
scroll to position [3918, 0]
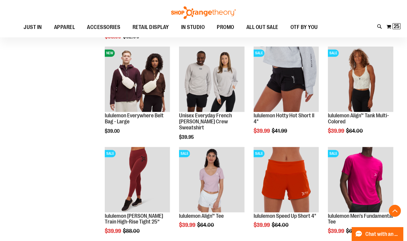
scroll to position [3766, 0]
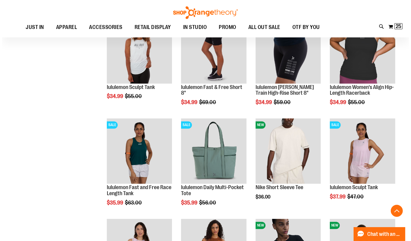
scroll to position [3411, 0]
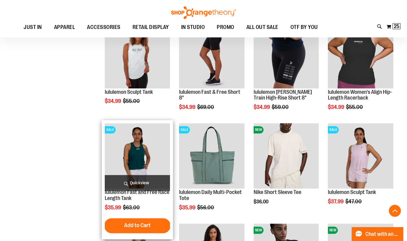
click at [137, 180] on span "Quickview" at bounding box center [138, 183] width 66 height 16
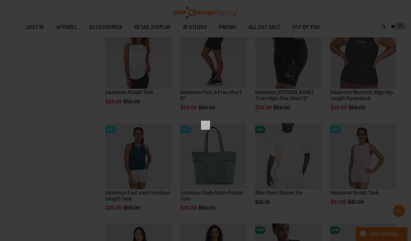
scroll to position [0, 0]
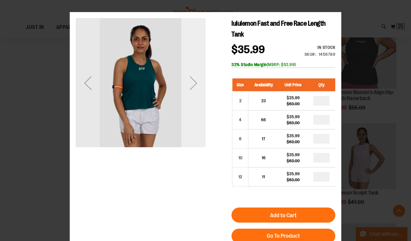
click at [201, 61] on div "Next" at bounding box center [194, 83] width 24 height 130
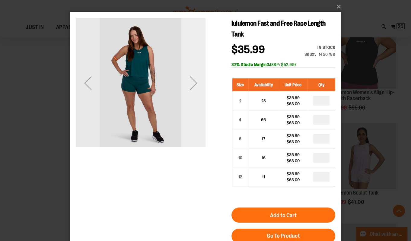
click at [201, 62] on div "Next" at bounding box center [194, 83] width 24 height 130
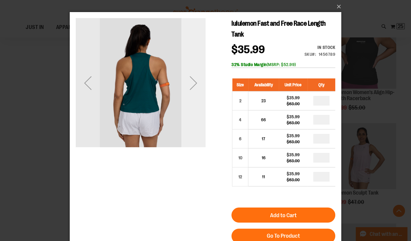
click at [201, 62] on div "Next" at bounding box center [194, 83] width 24 height 130
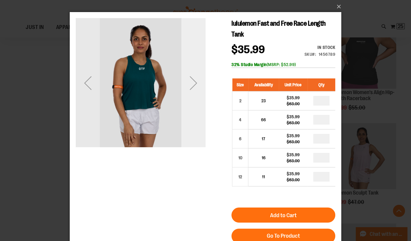
click at [200, 65] on div "Next" at bounding box center [194, 83] width 24 height 130
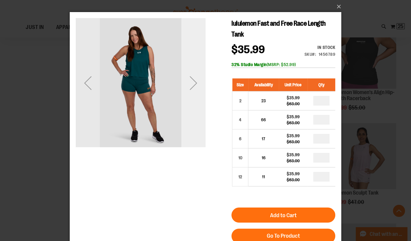
click at [200, 64] on div "Next" at bounding box center [194, 83] width 24 height 130
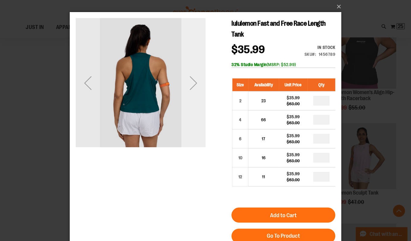
click at [200, 62] on div "Next" at bounding box center [194, 83] width 24 height 130
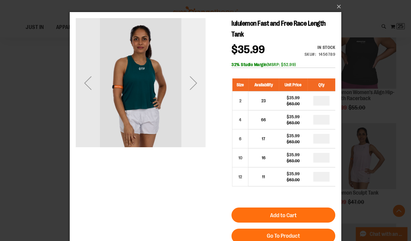
click at [200, 62] on div "Next" at bounding box center [194, 83] width 24 height 130
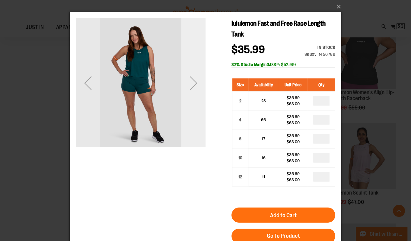
click at [194, 79] on div "Next" at bounding box center [194, 83] width 24 height 24
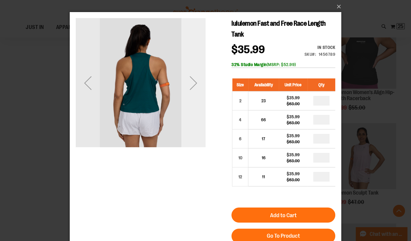
click at [195, 81] on div "Next" at bounding box center [194, 83] width 24 height 24
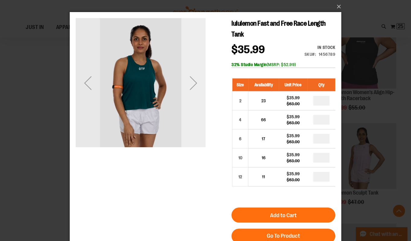
click at [195, 81] on div "Next" at bounding box center [194, 83] width 24 height 24
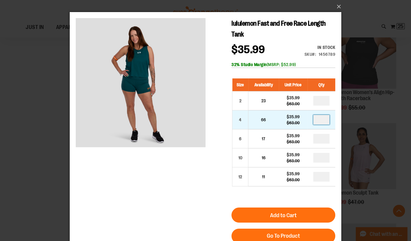
click at [327, 122] on input "number" at bounding box center [322, 120] width 16 height 10
type input "*"
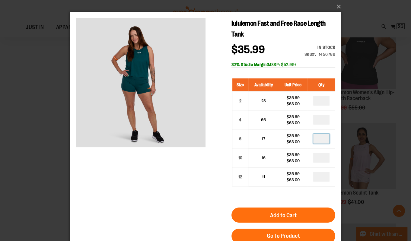
click at [324, 137] on input "number" at bounding box center [322, 139] width 16 height 10
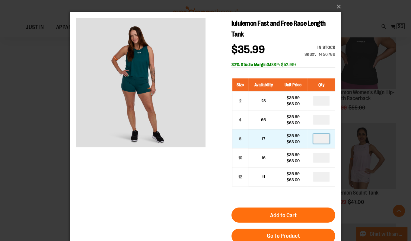
type input "*"
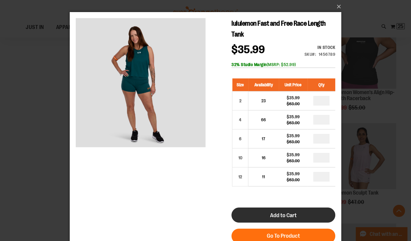
click at [297, 216] on span "Add to Cart" at bounding box center [283, 215] width 27 height 7
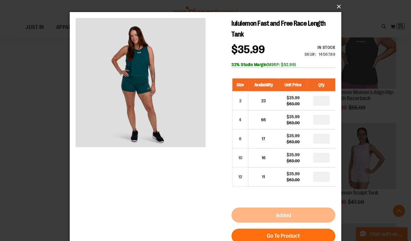
click at [340, 7] on button "×" at bounding box center [208, 6] width 272 height 13
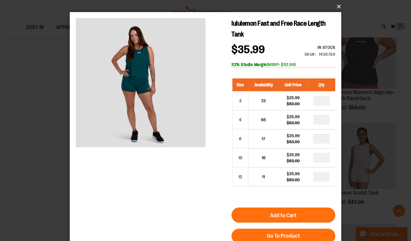
click at [337, 6] on button "×" at bounding box center [208, 6] width 272 height 13
click at [337, 5] on button "×" at bounding box center [208, 6] width 272 height 13
click at [340, 5] on button "×" at bounding box center [208, 6] width 272 height 13
click at [340, 3] on button "×" at bounding box center [208, 6] width 272 height 13
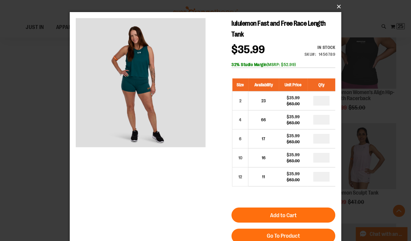
click at [340, 5] on button "×" at bounding box center [208, 6] width 272 height 13
click at [340, 5] on div "Toggle Nav Search Popular Suggestions Advanced Search" at bounding box center [205, 18] width 411 height 37
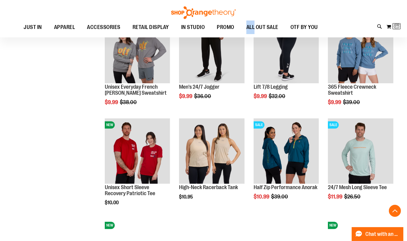
scroll to position [59, 0]
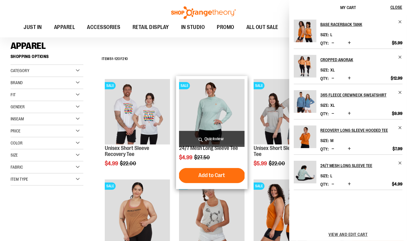
scroll to position [188, 0]
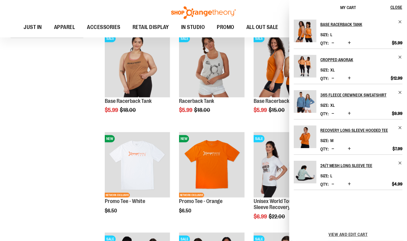
click at [261, 15] on div "Toggle Nav Search Popular Suggestions Advanced Search" at bounding box center [203, 18] width 407 height 37
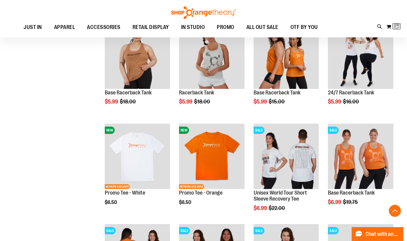
scroll to position [205, 0]
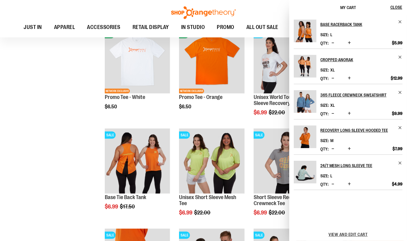
scroll to position [293, 0]
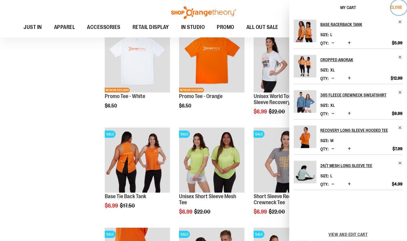
click at [396, 8] on span "Close" at bounding box center [397, 7] width 12 height 5
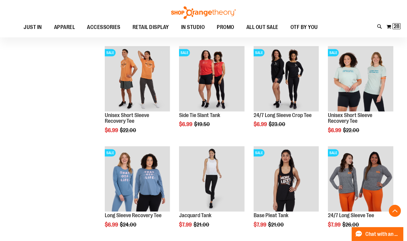
scroll to position [679, 0]
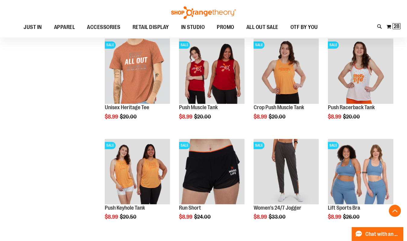
scroll to position [1147, 0]
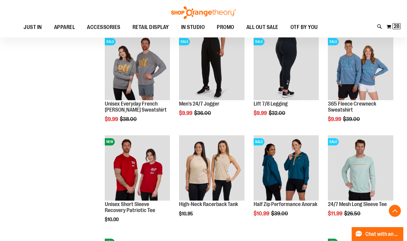
scroll to position [1408, 0]
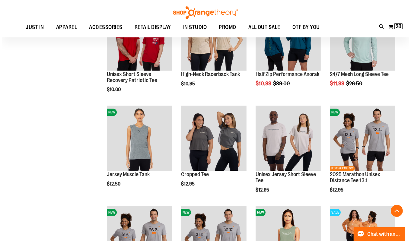
scroll to position [1521, 0]
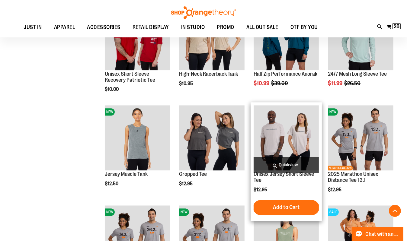
click at [280, 167] on span "Quickview" at bounding box center [287, 165] width 66 height 16
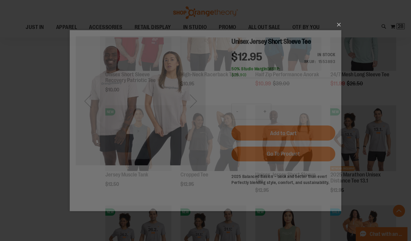
scroll to position [0, 0]
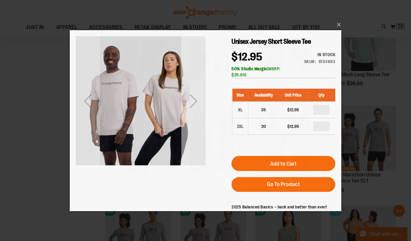
click at [195, 106] on div "Next" at bounding box center [194, 101] width 24 height 24
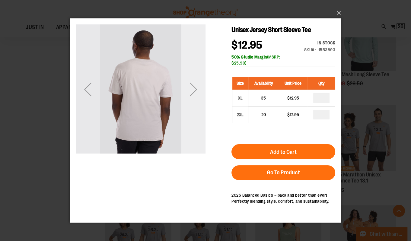
click at [195, 106] on div "Next" at bounding box center [194, 89] width 24 height 130
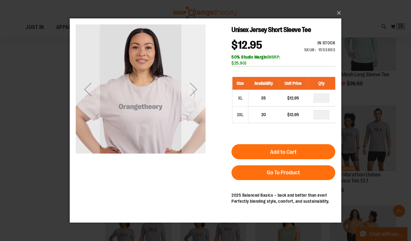
click at [195, 107] on div "Next" at bounding box center [194, 89] width 24 height 130
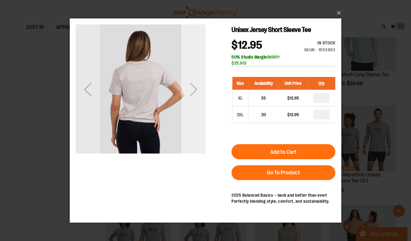
click at [195, 107] on div "Next" at bounding box center [194, 89] width 24 height 130
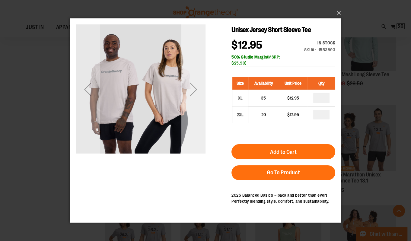
click at [195, 107] on div "Next" at bounding box center [194, 89] width 24 height 130
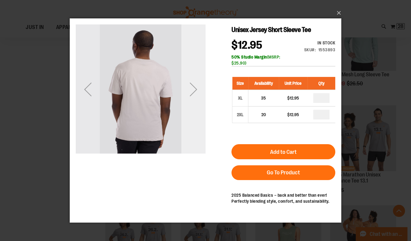
click at [195, 107] on div "Next" at bounding box center [194, 89] width 24 height 130
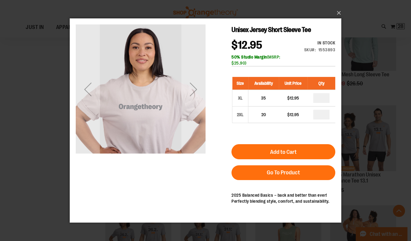
click at [201, 63] on div "Next" at bounding box center [194, 89] width 24 height 130
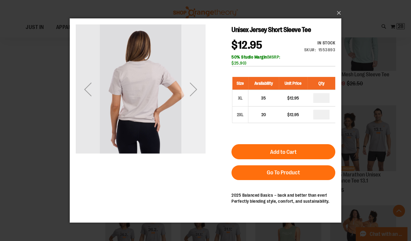
click at [201, 63] on div "Next" at bounding box center [194, 89] width 24 height 130
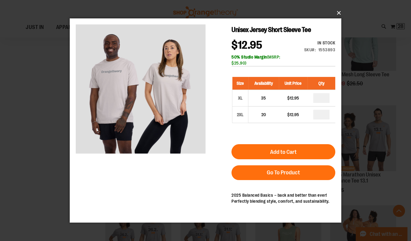
click at [338, 16] on button "×" at bounding box center [208, 12] width 272 height 13
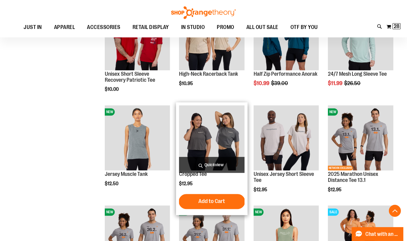
click at [209, 162] on span "Quickview" at bounding box center [212, 165] width 66 height 16
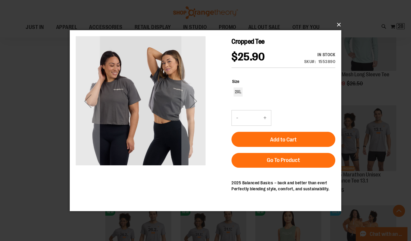
click at [339, 25] on button "×" at bounding box center [208, 24] width 272 height 13
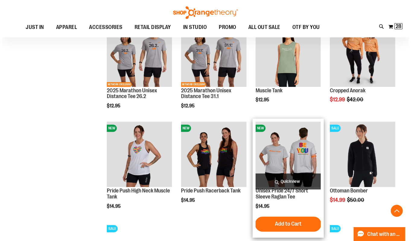
scroll to position [1805, 0]
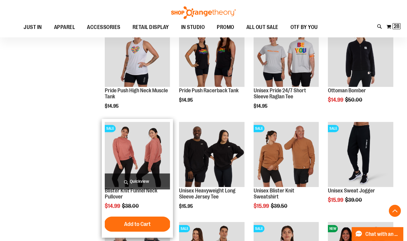
click at [141, 177] on span "Quickview" at bounding box center [138, 182] width 66 height 16
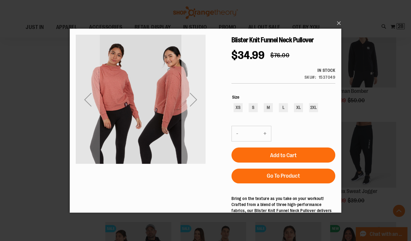
click at [198, 104] on div "Next" at bounding box center [194, 99] width 24 height 24
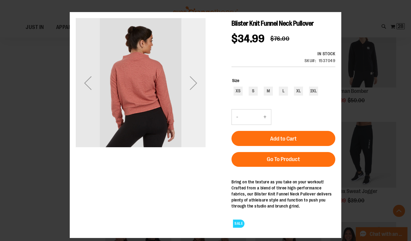
click at [198, 104] on div "Next" at bounding box center [194, 83] width 24 height 130
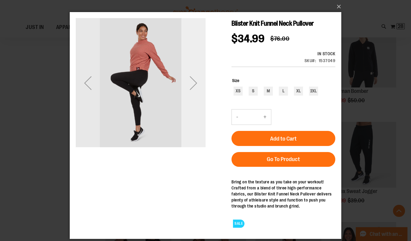
click at [198, 104] on div "Next" at bounding box center [194, 83] width 24 height 130
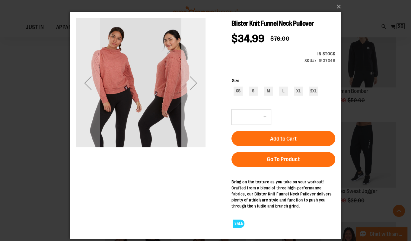
click at [198, 104] on div "Next" at bounding box center [194, 83] width 24 height 130
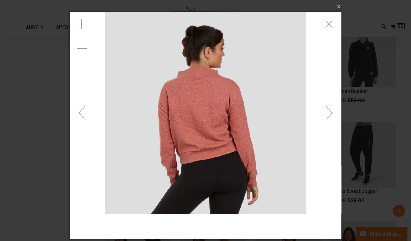
click at [187, 129] on img "carousel" at bounding box center [206, 113] width 202 height 202
click at [89, 114] on div "Previous" at bounding box center [82, 113] width 24 height 24
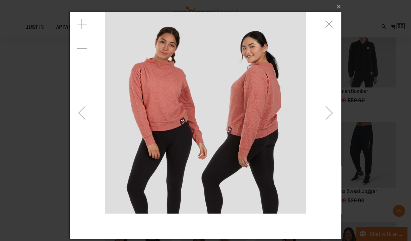
click at [89, 114] on div "Previous" at bounding box center [82, 113] width 24 height 24
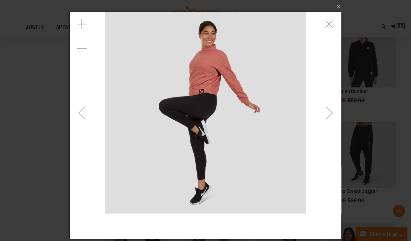
click at [89, 114] on div "Previous" at bounding box center [82, 113] width 24 height 24
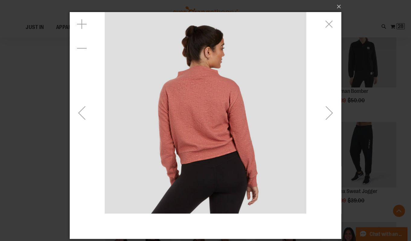
click at [89, 114] on div "Previous" at bounding box center [82, 113] width 24 height 24
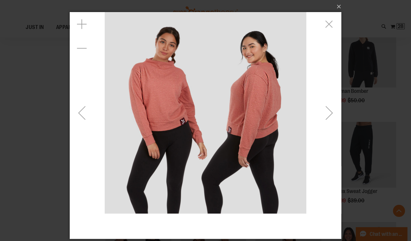
click at [89, 114] on div "Previous" at bounding box center [82, 113] width 24 height 24
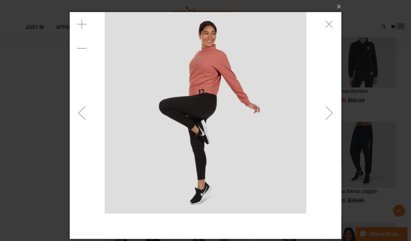
drag, startPoint x: 330, startPoint y: 22, endPoint x: 329, endPoint y: 17, distance: 5.4
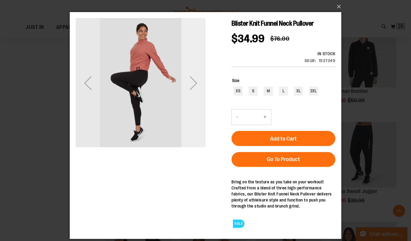
click at [202, 111] on div "Next" at bounding box center [194, 83] width 24 height 130
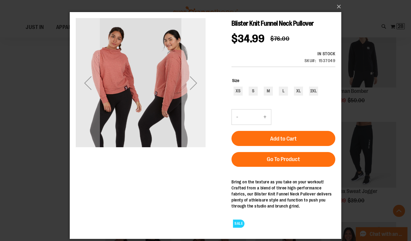
click at [202, 111] on div "Next" at bounding box center [194, 83] width 24 height 130
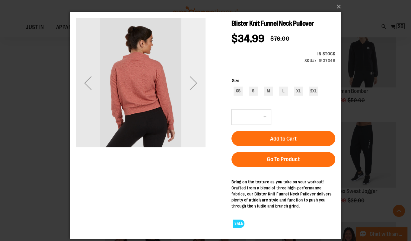
click at [202, 111] on div "Next" at bounding box center [194, 83] width 24 height 130
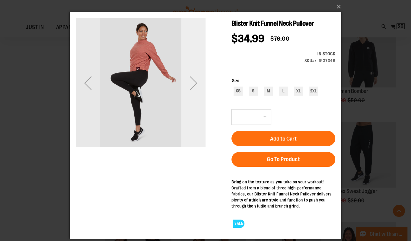
click at [202, 111] on div "Next" at bounding box center [194, 83] width 24 height 130
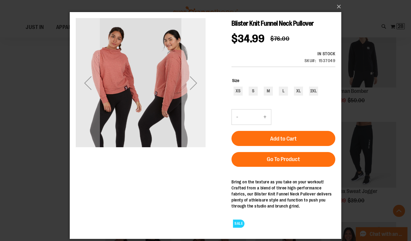
click at [202, 111] on div "Next" at bounding box center [194, 83] width 24 height 130
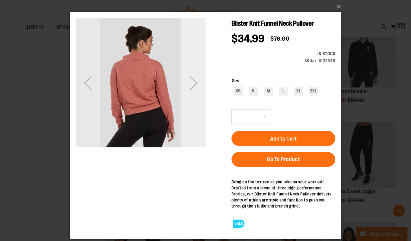
click at [202, 111] on div "Next" at bounding box center [194, 83] width 24 height 130
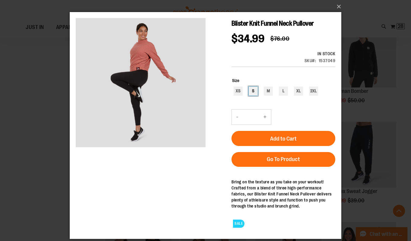
click at [253, 92] on div "S" at bounding box center [253, 91] width 9 height 9
click at [268, 92] on div "M" at bounding box center [268, 91] width 9 height 9
click at [280, 93] on div "L" at bounding box center [283, 91] width 9 height 9
click at [245, 91] on div "XS S M L XL 2XL" at bounding box center [283, 92] width 103 height 11
click at [242, 91] on div "XS" at bounding box center [238, 91] width 9 height 9
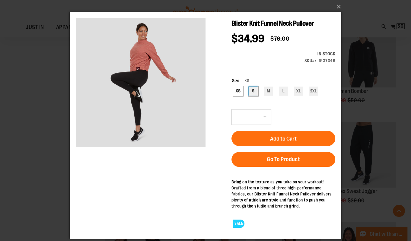
click at [251, 91] on div "S" at bounding box center [253, 91] width 9 height 9
click at [266, 91] on div "M" at bounding box center [268, 91] width 9 height 9
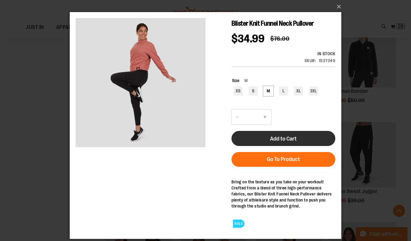
click at [279, 137] on span "Add to Cart" at bounding box center [283, 139] width 27 height 7
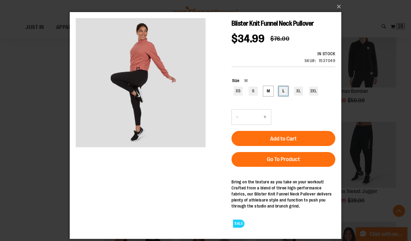
click at [280, 92] on div "L" at bounding box center [283, 91] width 9 height 9
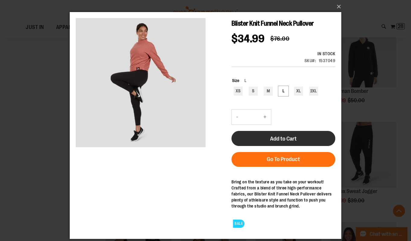
click at [287, 143] on button "Add to Cart" at bounding box center [284, 138] width 104 height 15
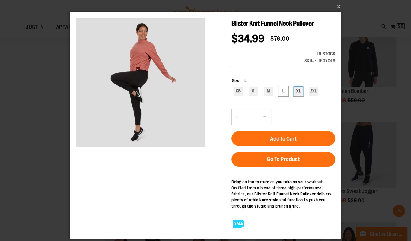
click at [300, 91] on div "XL" at bounding box center [298, 91] width 9 height 9
type input "***"
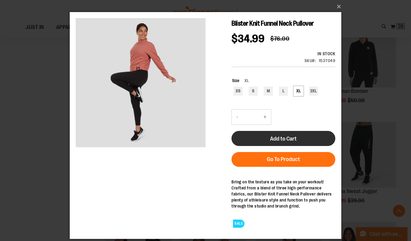
click at [294, 140] on span "Add to Cart" at bounding box center [283, 139] width 27 height 7
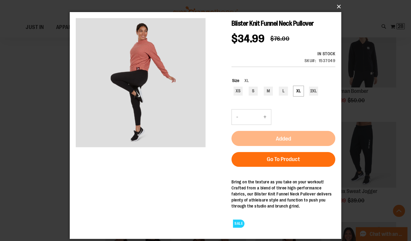
click at [339, 8] on button "×" at bounding box center [208, 6] width 272 height 13
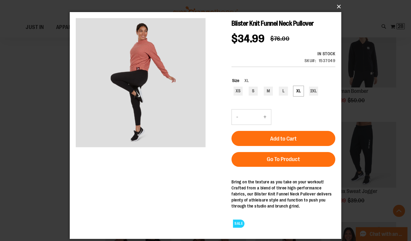
click at [339, 7] on button "×" at bounding box center [208, 6] width 272 height 13
click at [338, 5] on button "×" at bounding box center [208, 6] width 272 height 13
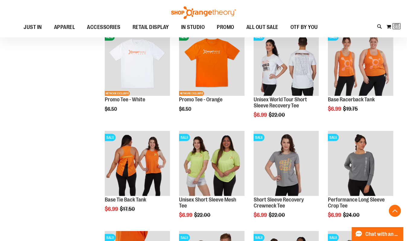
scroll to position [77, 0]
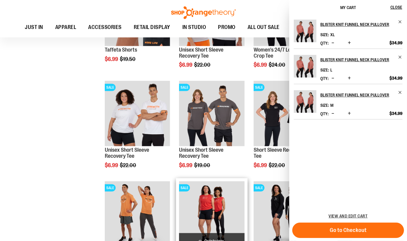
scroll to position [586, 0]
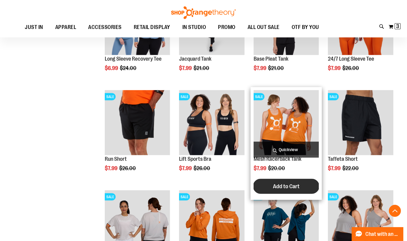
scroll to position [861, 0]
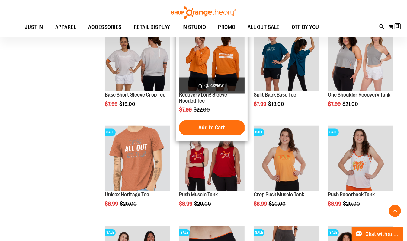
scroll to position [1000, 0]
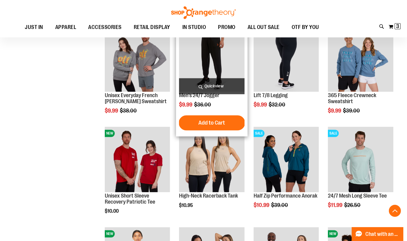
scroll to position [1409, 0]
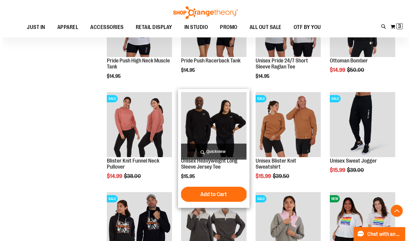
scroll to position [1856, 0]
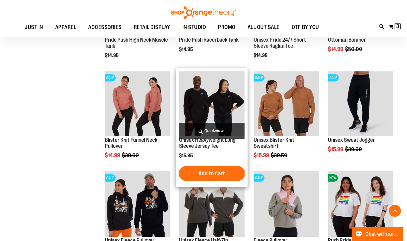
click at [217, 129] on span "Quickview" at bounding box center [212, 131] width 66 height 16
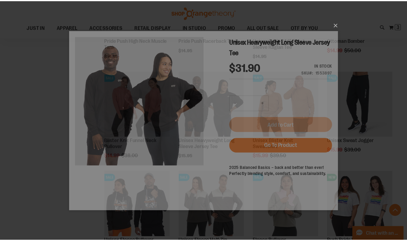
scroll to position [0, 0]
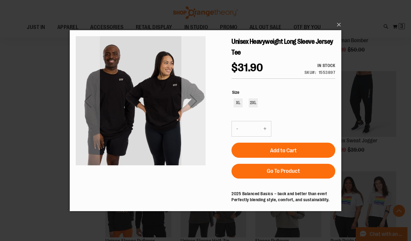
click at [200, 107] on div "Next" at bounding box center [194, 101] width 24 height 24
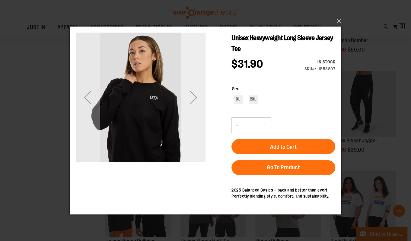
click at [200, 106] on div "Next" at bounding box center [194, 98] width 24 height 24
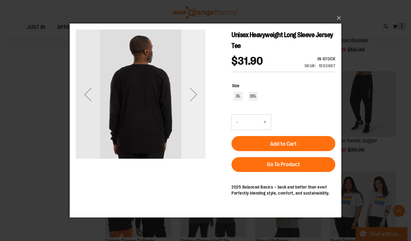
click at [200, 106] on div "Next" at bounding box center [194, 94] width 24 height 24
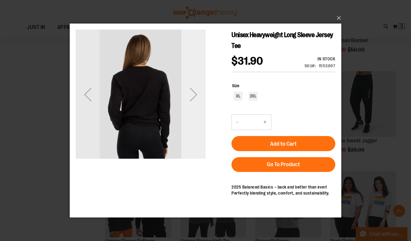
click at [200, 106] on div "Next" at bounding box center [194, 94] width 24 height 24
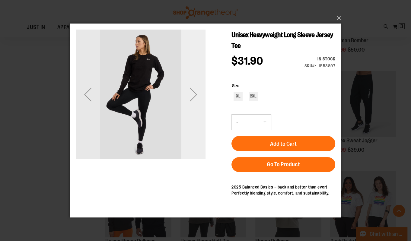
drag, startPoint x: 200, startPoint y: 103, endPoint x: 200, endPoint y: 106, distance: 3.3
click at [200, 106] on div "Next" at bounding box center [194, 94] width 24 height 24
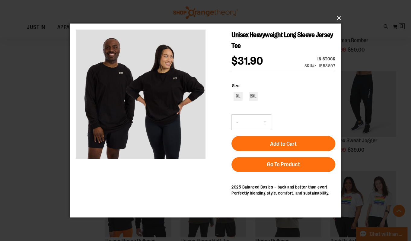
click at [341, 15] on button "×" at bounding box center [208, 17] width 272 height 13
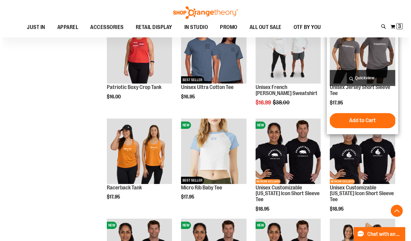
scroll to position [2138, 0]
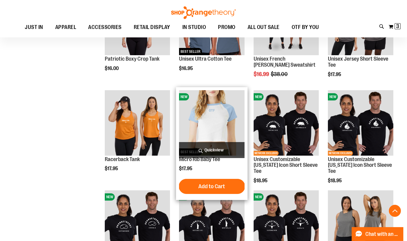
click at [222, 149] on span "Quickview" at bounding box center [212, 150] width 66 height 16
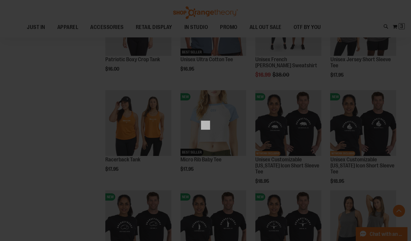
scroll to position [0, 0]
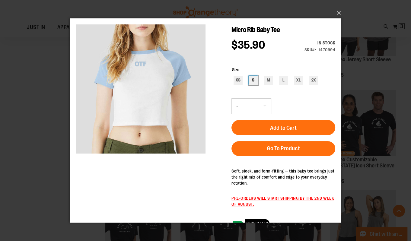
click at [251, 82] on div "S" at bounding box center [253, 80] width 9 height 9
type input "***"
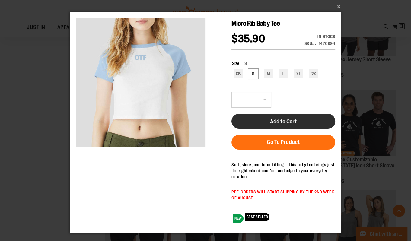
click at [275, 127] on button "Add to Cart" at bounding box center [284, 121] width 104 height 15
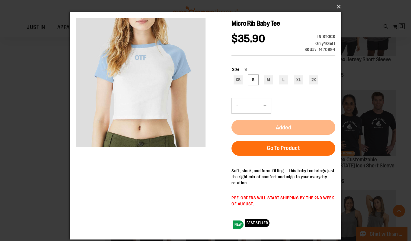
click at [343, 4] on button "×" at bounding box center [208, 6] width 272 height 13
click at [337, 5] on button "×" at bounding box center [208, 6] width 272 height 13
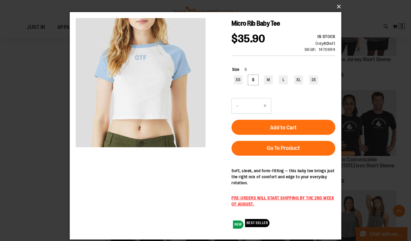
click at [340, 5] on button "×" at bounding box center [208, 6] width 272 height 13
click at [340, 6] on button "×" at bounding box center [208, 6] width 272 height 13
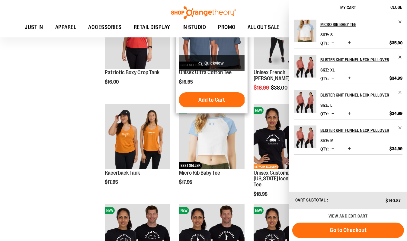
scroll to position [2132, 0]
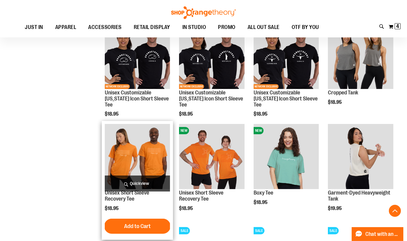
scroll to position [2337, 0]
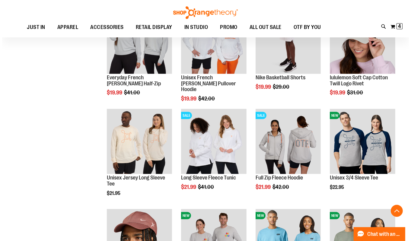
scroll to position [2526, 0]
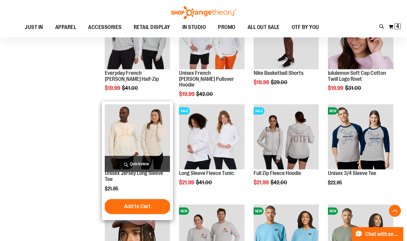
click at [133, 163] on span "Quickview" at bounding box center [138, 164] width 66 height 16
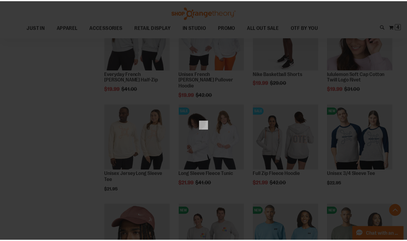
scroll to position [0, 0]
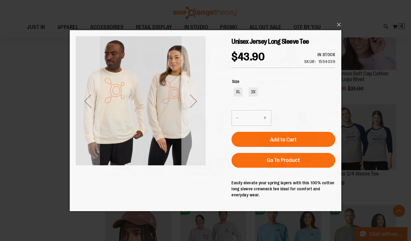
click at [192, 120] on div "Next" at bounding box center [194, 101] width 24 height 130
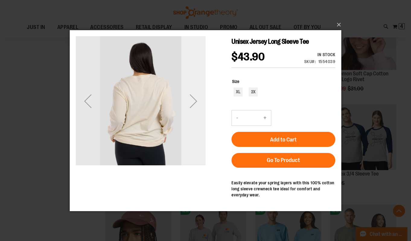
click at [192, 120] on div "Next" at bounding box center [194, 101] width 24 height 130
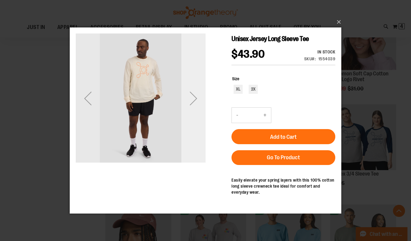
drag, startPoint x: 192, startPoint y: 117, endPoint x: 190, endPoint y: 120, distance: 3.4
click at [191, 120] on div "Next" at bounding box center [194, 99] width 24 height 130
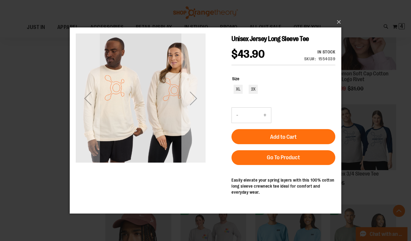
click at [191, 117] on div "Next" at bounding box center [194, 99] width 24 height 130
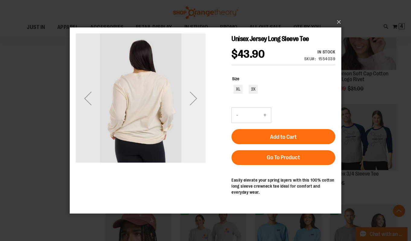
click at [191, 117] on div "Next" at bounding box center [194, 99] width 24 height 130
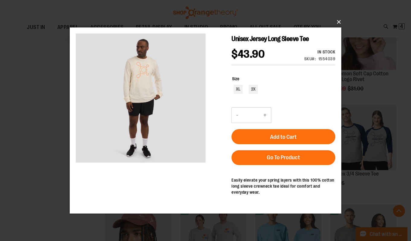
click at [340, 21] on button "×" at bounding box center [208, 21] width 272 height 13
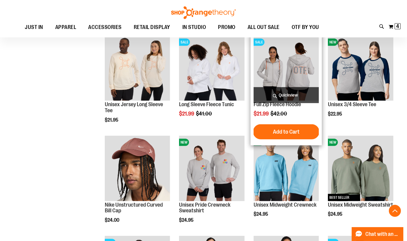
scroll to position [2596, 0]
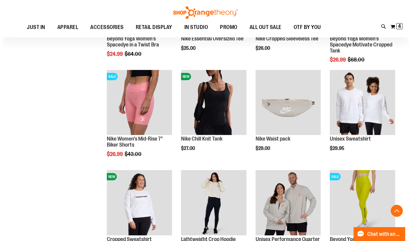
scroll to position [2865, 0]
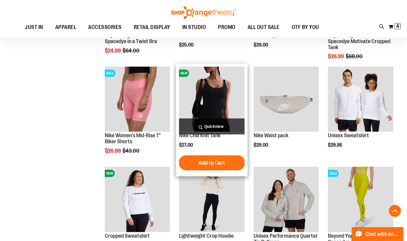
click at [209, 127] on span "Quickview" at bounding box center [212, 127] width 66 height 16
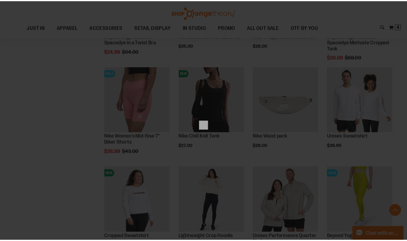
scroll to position [0, 0]
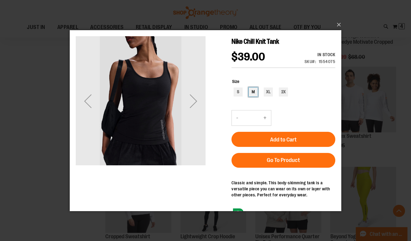
click at [256, 91] on div "M" at bounding box center [253, 91] width 9 height 9
type input "***"
click at [264, 119] on button "+" at bounding box center [265, 117] width 12 height 15
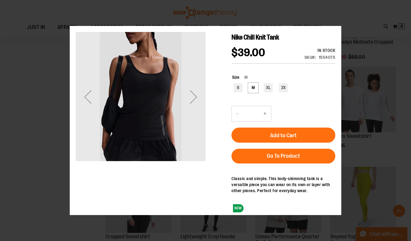
type input "*"
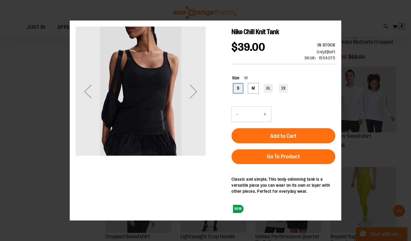
click at [238, 89] on div "S" at bounding box center [238, 88] width 9 height 9
type input "***"
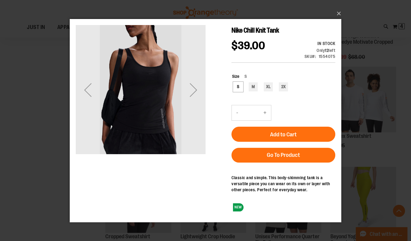
click at [265, 113] on button "+" at bounding box center [265, 112] width 12 height 15
type input "*"
click at [268, 88] on div "XL" at bounding box center [268, 86] width 9 height 9
type input "***"
click at [338, 13] on button "×" at bounding box center [208, 13] width 272 height 13
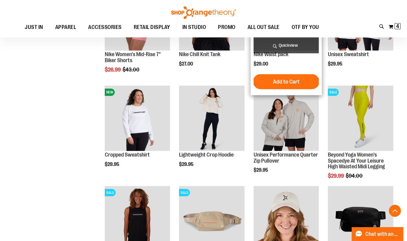
scroll to position [2951, 0]
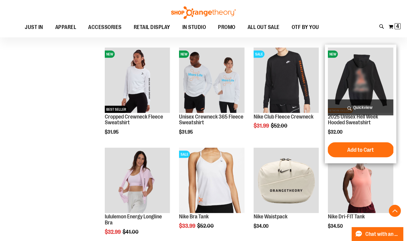
scroll to position [3186, 0]
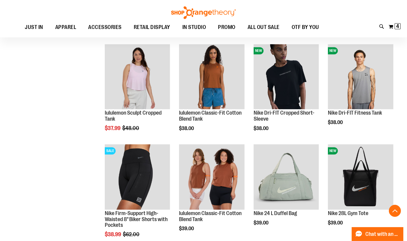
scroll to position [3662, 0]
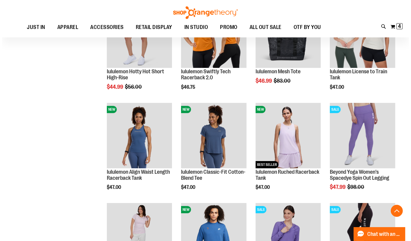
scroll to position [4137, 0]
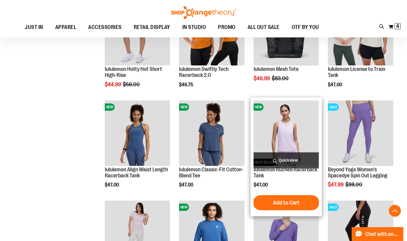
click at [280, 160] on span "Quickview" at bounding box center [287, 161] width 66 height 16
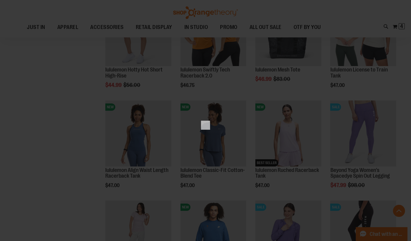
scroll to position [0, 0]
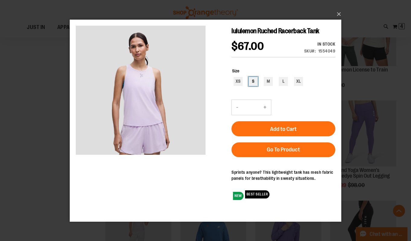
click at [254, 86] on div "S" at bounding box center [253, 81] width 9 height 9
click at [264, 86] on div "M" at bounding box center [268, 81] width 9 height 9
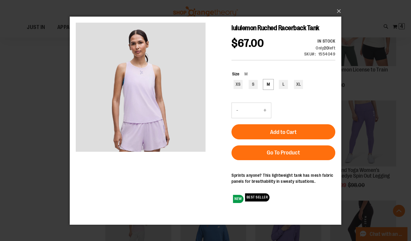
click at [293, 137] on button "Add to Cart" at bounding box center [284, 131] width 104 height 15
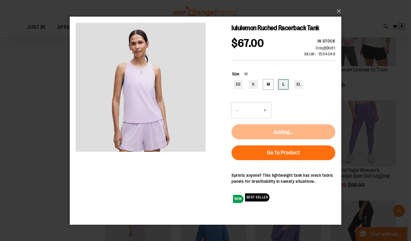
click at [283, 89] on div "L" at bounding box center [283, 84] width 9 height 9
type input "***"
click at [293, 139] on div "Add to Cart" at bounding box center [284, 120] width 104 height 37
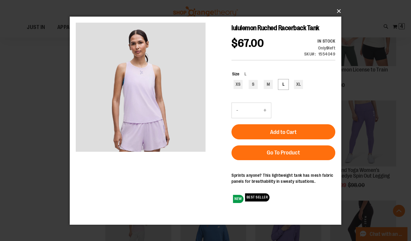
click at [340, 9] on button "×" at bounding box center [208, 11] width 272 height 13
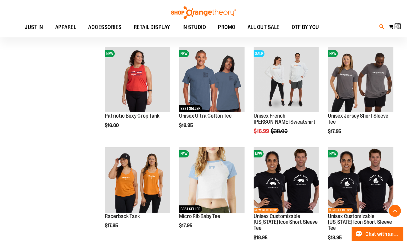
scroll to position [423, 0]
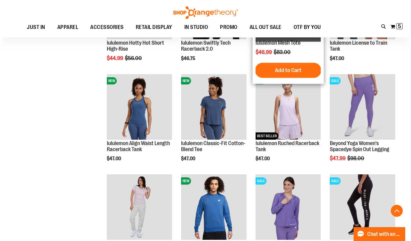
scroll to position [4183, 0]
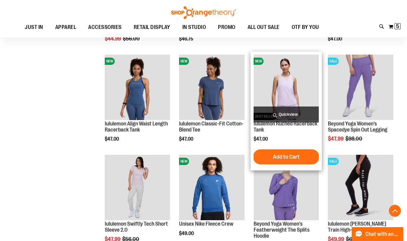
click at [288, 111] on span "Quickview" at bounding box center [287, 115] width 66 height 16
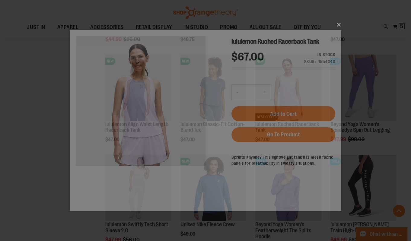
scroll to position [0, 0]
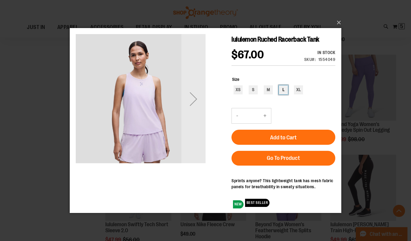
click at [281, 95] on div "L" at bounding box center [283, 90] width 9 height 9
type input "***"
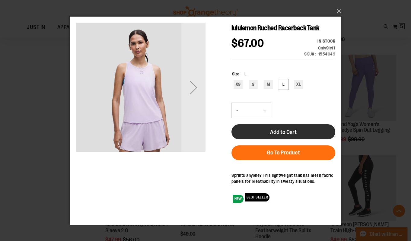
click at [294, 139] on button "Add to Cart" at bounding box center [284, 131] width 104 height 15
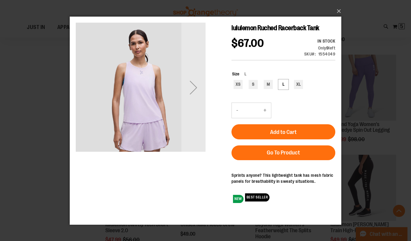
click at [344, 14] on div "×" at bounding box center [205, 120] width 411 height 241
click at [342, 13] on button "×" at bounding box center [208, 11] width 272 height 13
click at [339, 10] on button "×" at bounding box center [208, 11] width 272 height 13
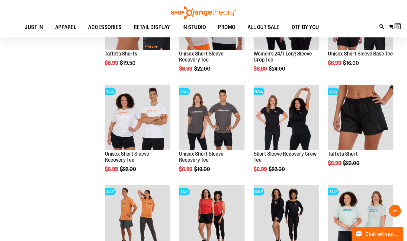
scroll to position [116, 0]
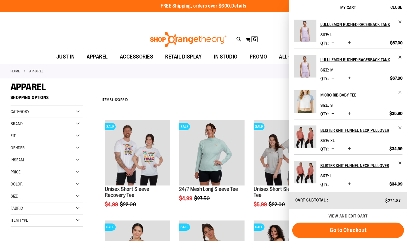
click at [356, 212] on div "View and edit cart" at bounding box center [348, 216] width 118 height 13
click at [355, 216] on span "View and edit cart" at bounding box center [348, 216] width 39 height 5
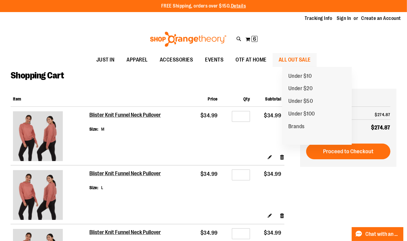
type input "**********"
click at [308, 55] on span "ALL OUT SALE" at bounding box center [295, 60] width 32 height 14
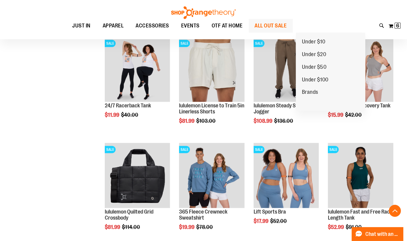
scroll to position [236, 0]
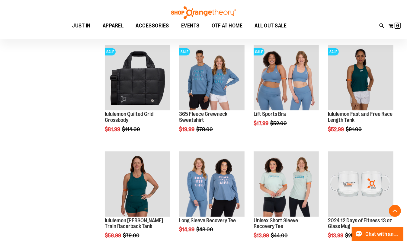
scroll to position [295, 0]
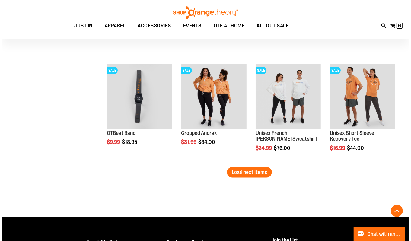
scroll to position [911, 0]
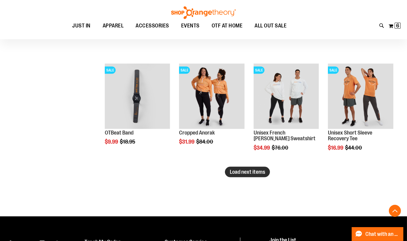
type input "**********"
click at [257, 175] on button "Load next items" at bounding box center [247, 172] width 45 height 11
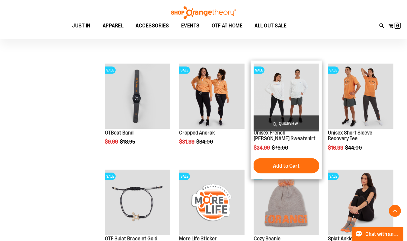
click at [286, 118] on span "Quickview" at bounding box center [287, 124] width 66 height 16
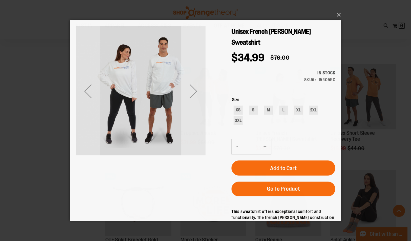
click at [201, 92] on div "Next" at bounding box center [194, 91] width 24 height 24
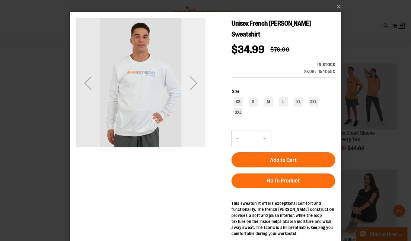
click at [200, 90] on div "Next" at bounding box center [194, 83] width 24 height 24
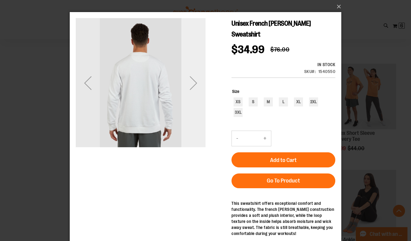
click at [199, 91] on div "Next" at bounding box center [194, 83] width 24 height 24
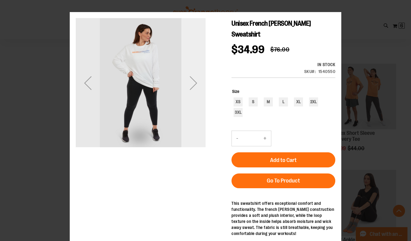
click at [199, 91] on div "Next" at bounding box center [194, 83] width 24 height 24
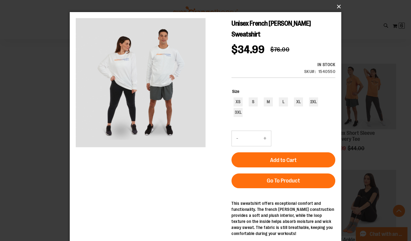
click at [341, 8] on button "×" at bounding box center [208, 6] width 272 height 13
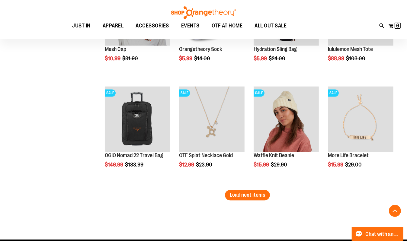
scroll to position [1217, 0]
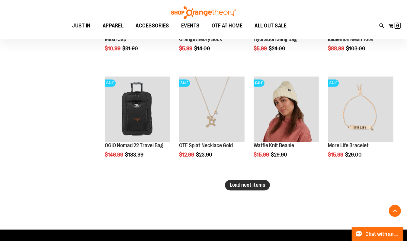
click at [259, 188] on span "Load next items" at bounding box center [247, 185] width 35 height 6
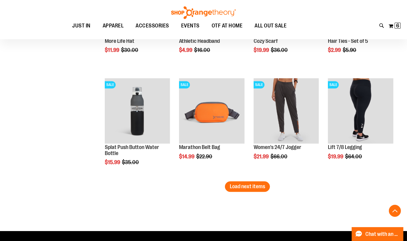
scroll to position [1560, 0]
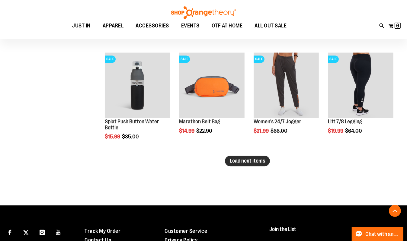
click at [244, 158] on span "Load next items" at bounding box center [247, 161] width 35 height 6
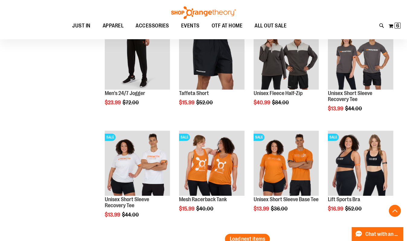
scroll to position [1828, 0]
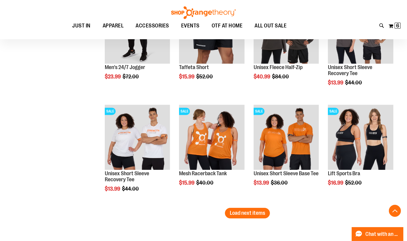
click at [255, 214] on span "Load next items" at bounding box center [247, 213] width 35 height 6
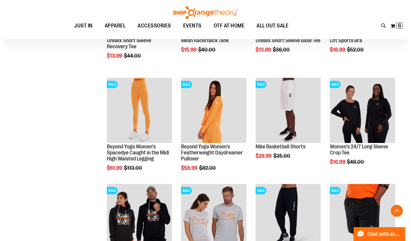
scroll to position [1961, 0]
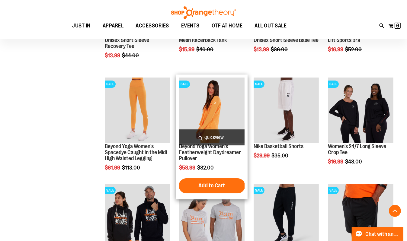
click at [217, 135] on span "Quickview" at bounding box center [212, 138] width 66 height 16
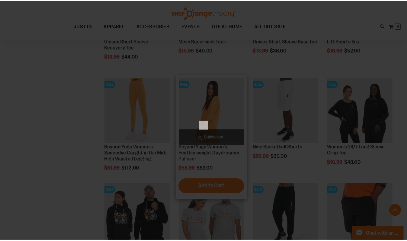
scroll to position [0, 0]
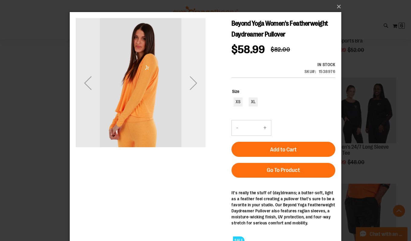
click at [191, 101] on div "Next" at bounding box center [194, 83] width 24 height 130
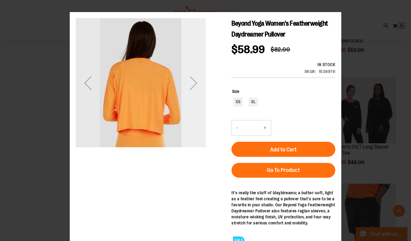
click at [191, 101] on div "Next" at bounding box center [194, 83] width 24 height 130
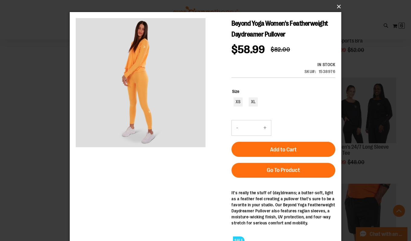
click at [336, 6] on button "×" at bounding box center [208, 6] width 272 height 13
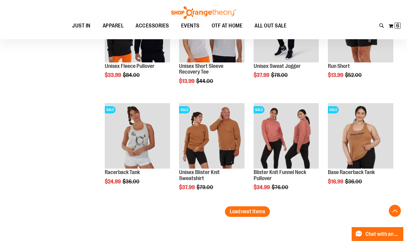
scroll to position [2178, 0]
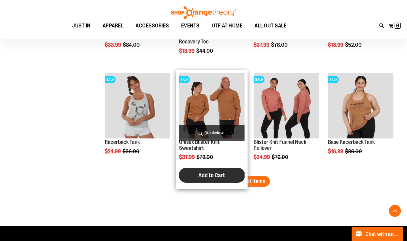
click at [237, 177] on button "Add to Cart" at bounding box center [212, 175] width 66 height 15
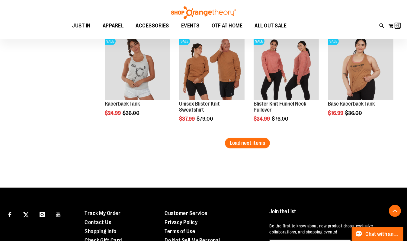
scroll to position [2220, 0]
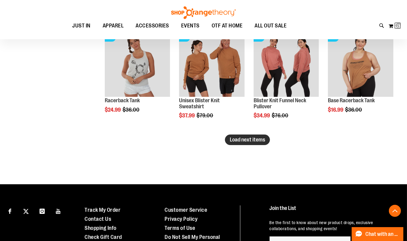
click at [263, 141] on span "Load next items" at bounding box center [247, 140] width 35 height 6
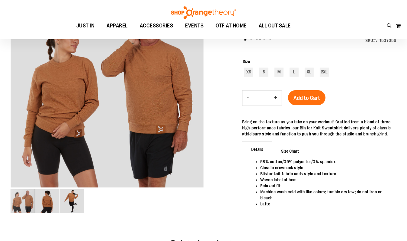
scroll to position [25, 0]
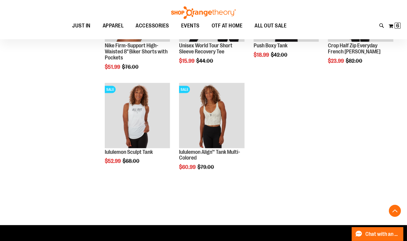
scroll to position [862, 0]
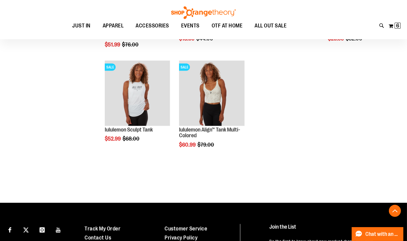
type input "**********"
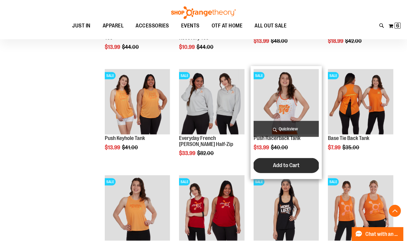
scroll to position [164, 0]
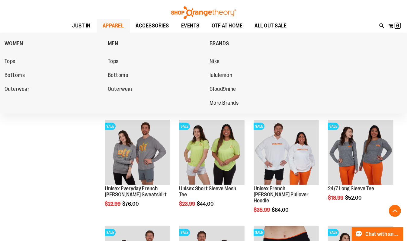
click at [105, 24] on span "APPAREL" at bounding box center [113, 26] width 21 height 14
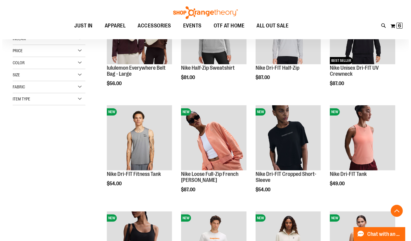
scroll to position [149, 0]
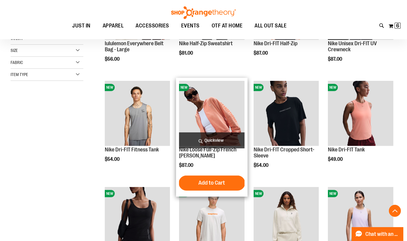
type input "**********"
click at [214, 139] on span "Quickview" at bounding box center [212, 141] width 66 height 16
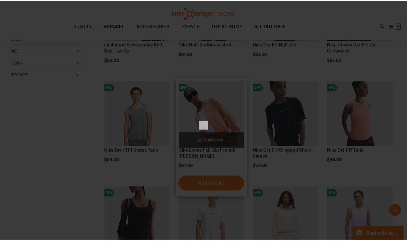
scroll to position [0, 0]
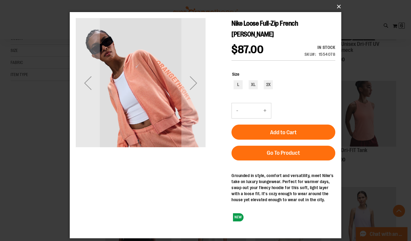
click at [342, 6] on button "×" at bounding box center [208, 6] width 272 height 13
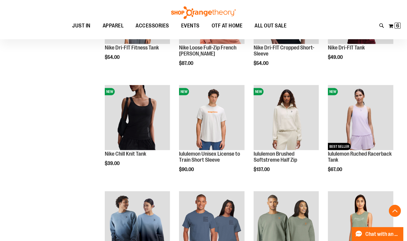
scroll to position [254, 0]
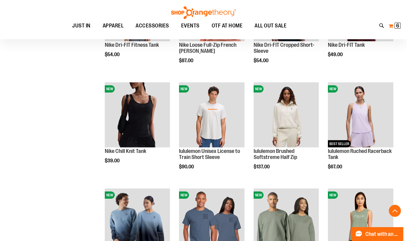
click at [391, 27] on button "My Cart 6 6 items" at bounding box center [395, 26] width 13 height 10
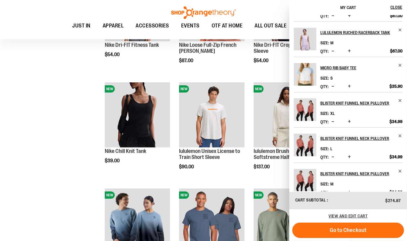
scroll to position [0, 0]
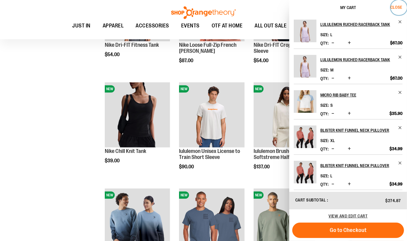
click at [397, 6] on span "Close" at bounding box center [397, 7] width 12 height 5
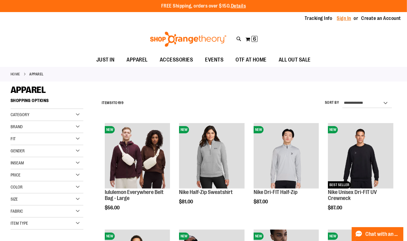
click at [339, 18] on link "Sign In" at bounding box center [344, 18] width 15 height 7
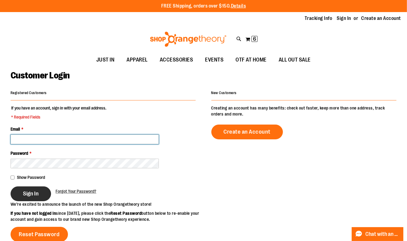
type input "**********"
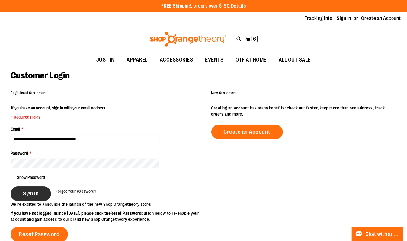
type input "**********"
click at [36, 196] on span "Sign In" at bounding box center [31, 194] width 16 height 7
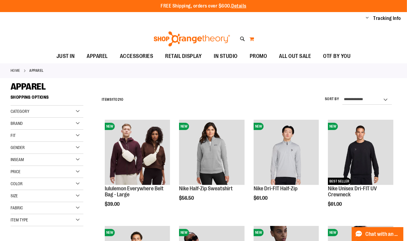
type input "**********"
click at [252, 40] on button "My Cart" at bounding box center [251, 39] width 5 height 10
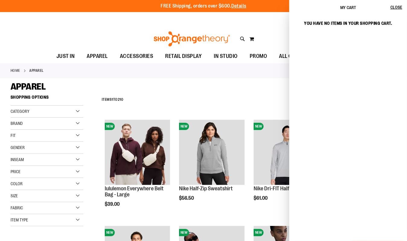
click at [271, 31] on div "Toggle Nav Search Popular Suggestions Advanced Search" at bounding box center [203, 37] width 407 height 24
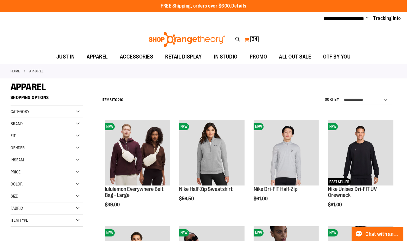
click at [245, 40] on button "My Cart 34 34 items" at bounding box center [251, 40] width 15 height 10
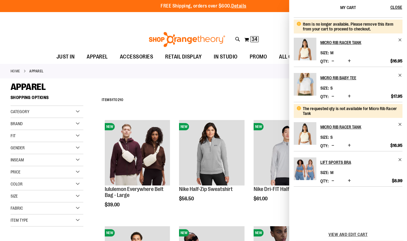
scroll to position [228, 0]
click at [349, 125] on h2 "Micro Rib Racer Tank" at bounding box center [358, 127] width 74 height 10
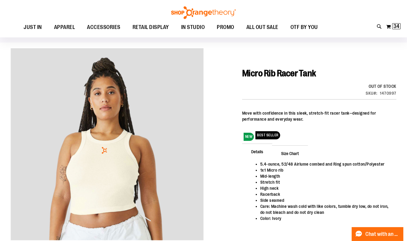
scroll to position [34, 0]
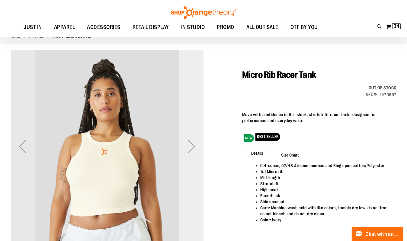
type input "**********"
click at [195, 145] on div "Next" at bounding box center [191, 147] width 24 height 24
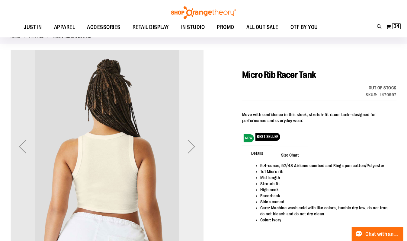
click at [194, 146] on div "Next" at bounding box center [191, 147] width 24 height 24
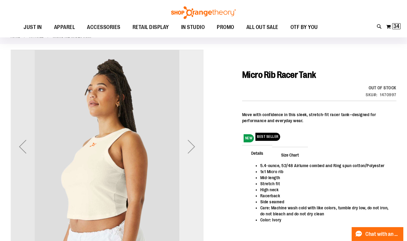
click at [195, 146] on div "Next" at bounding box center [191, 147] width 24 height 24
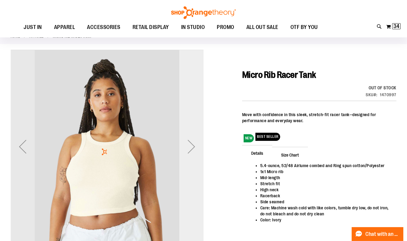
click at [195, 147] on div "Next" at bounding box center [191, 147] width 24 height 24
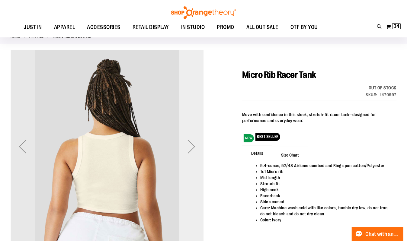
click at [195, 147] on div "Next" at bounding box center [191, 147] width 24 height 24
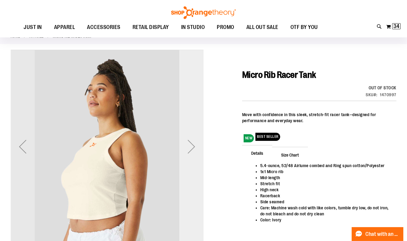
click at [195, 147] on div "Next" at bounding box center [191, 147] width 24 height 24
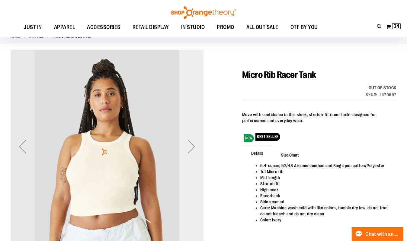
click at [196, 147] on div "Next" at bounding box center [191, 147] width 24 height 24
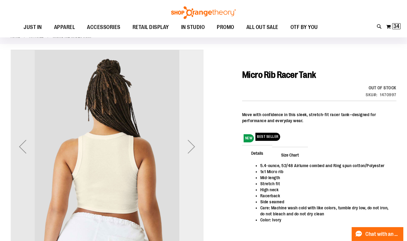
click at [196, 147] on div "Next" at bounding box center [191, 147] width 24 height 24
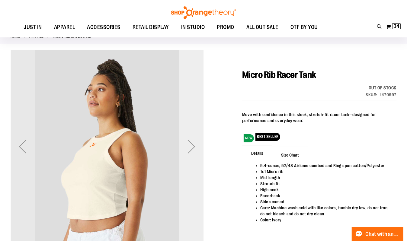
click at [196, 147] on div "Next" at bounding box center [191, 147] width 24 height 24
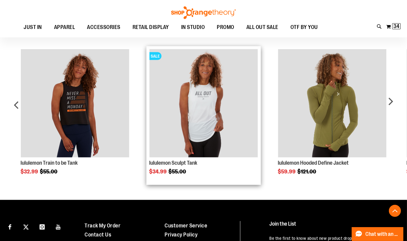
scroll to position [304, 0]
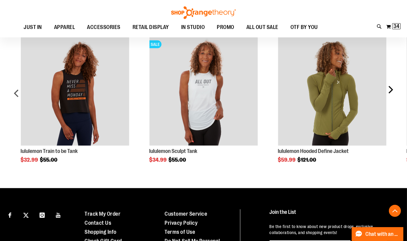
click at [392, 90] on div "next" at bounding box center [391, 95] width 12 height 134
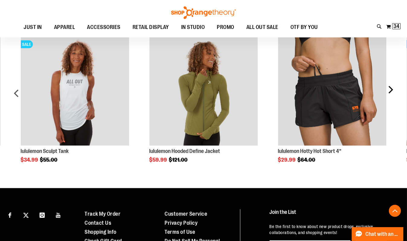
click at [392, 90] on div "next" at bounding box center [391, 95] width 12 height 134
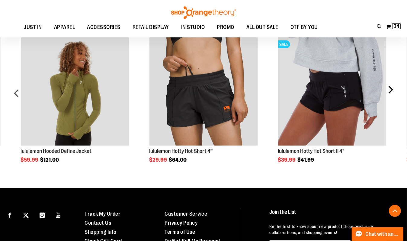
click at [392, 90] on div "next" at bounding box center [391, 95] width 12 height 134
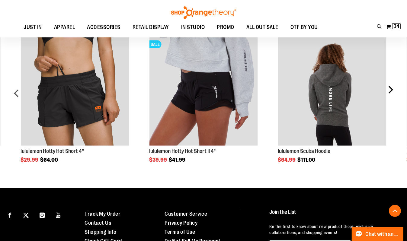
click at [392, 90] on div "next" at bounding box center [391, 95] width 12 height 134
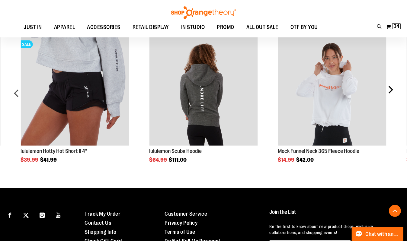
click at [392, 90] on div "next" at bounding box center [391, 95] width 12 height 134
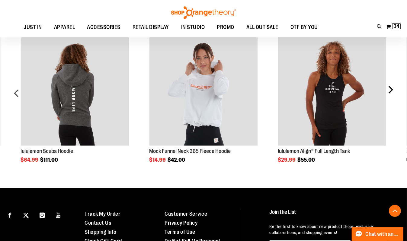
click at [392, 90] on div "next" at bounding box center [391, 95] width 12 height 134
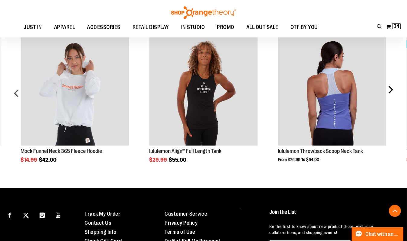
click at [392, 90] on div "next" at bounding box center [391, 95] width 12 height 134
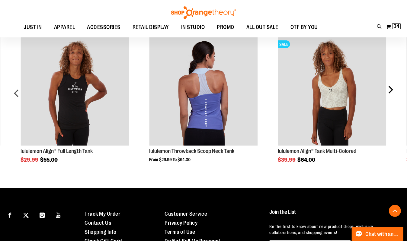
click at [392, 90] on div "next" at bounding box center [391, 95] width 12 height 134
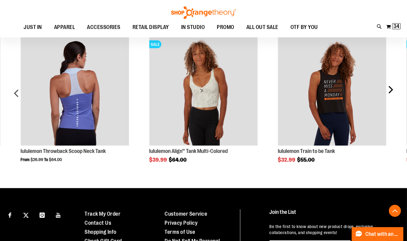
click at [392, 90] on div "next" at bounding box center [391, 95] width 12 height 134
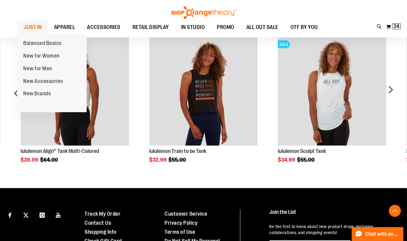
click at [33, 26] on span "JUST IN" at bounding box center [33, 28] width 18 height 14
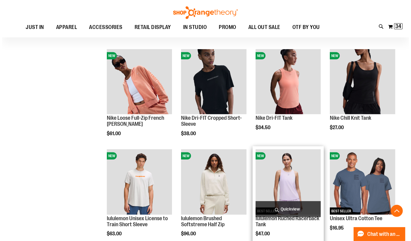
scroll to position [376, 0]
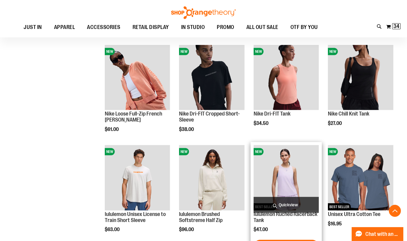
type input "**********"
click at [302, 205] on span "Quickview" at bounding box center [287, 205] width 66 height 16
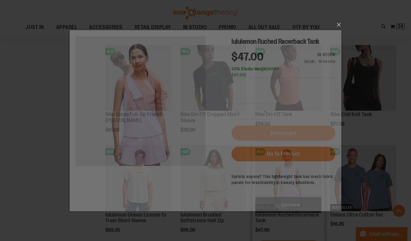
scroll to position [0, 0]
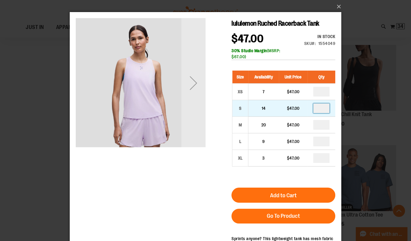
click at [326, 113] on input "number" at bounding box center [322, 109] width 16 height 10
type input "*"
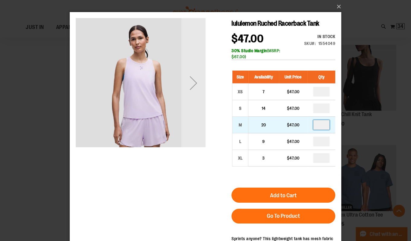
click at [325, 130] on input "number" at bounding box center [322, 125] width 16 height 10
type input "*"
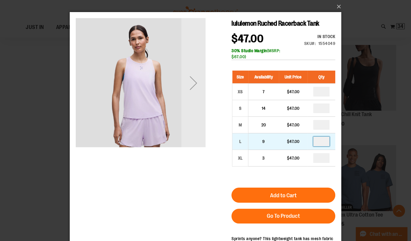
click at [324, 147] on input "number" at bounding box center [322, 142] width 16 height 10
type input "*"
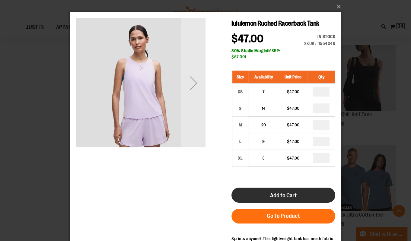
click at [316, 203] on button "Add to Cart" at bounding box center [284, 195] width 104 height 15
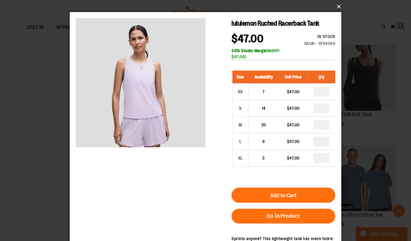
click at [339, 6] on button "×" at bounding box center [208, 6] width 272 height 13
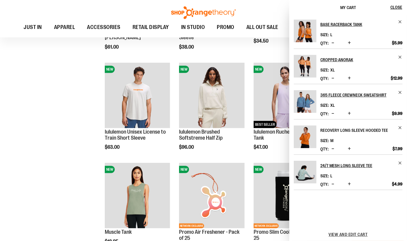
scroll to position [601, 0]
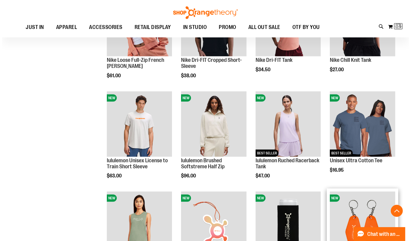
scroll to position [324, 0]
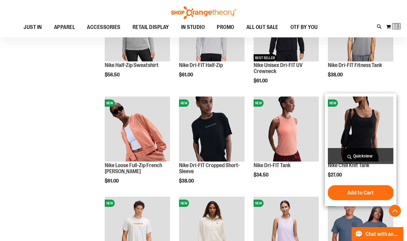
click at [364, 155] on span "Quickview" at bounding box center [361, 156] width 66 height 16
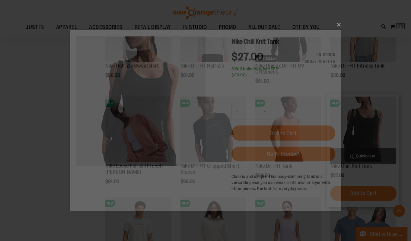
scroll to position [0, 0]
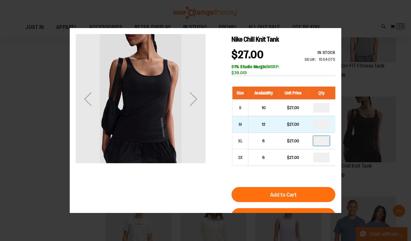
click at [326, 142] on input "number" at bounding box center [322, 141] width 16 height 10
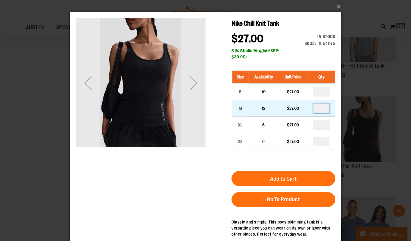
type input "*"
click at [323, 109] on input "number" at bounding box center [322, 109] width 16 height 10
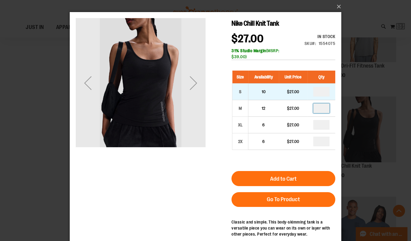
type input "*"
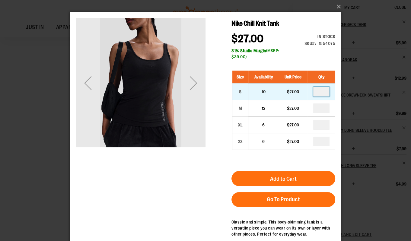
click at [326, 93] on input "number" at bounding box center [322, 92] width 16 height 10
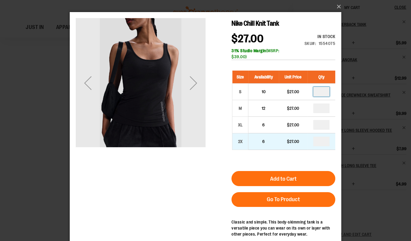
type input "*"
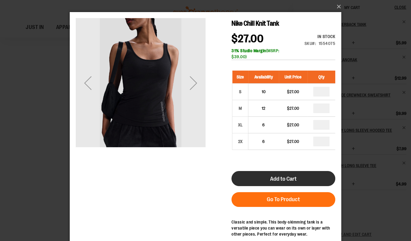
click at [314, 181] on button "Add to Cart" at bounding box center [284, 178] width 104 height 15
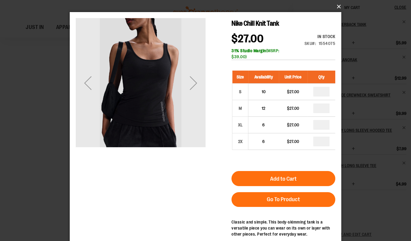
click at [340, 7] on button "×" at bounding box center [208, 6] width 272 height 13
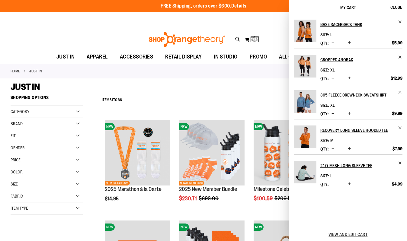
click at [227, 90] on div "JUST IN" at bounding box center [204, 87] width 386 height 11
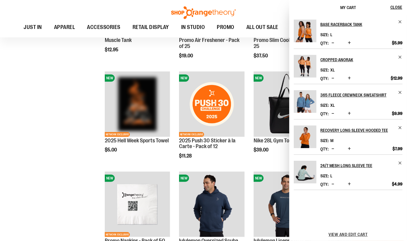
scroll to position [699, 0]
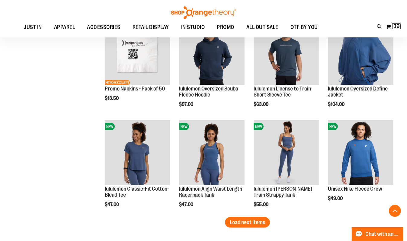
scroll to position [809, 0]
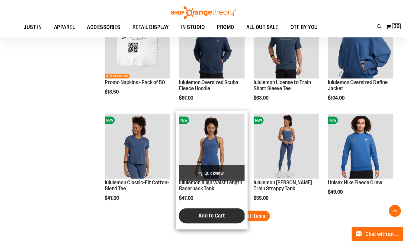
click at [238, 216] on span "Load next items" at bounding box center [247, 216] width 35 height 6
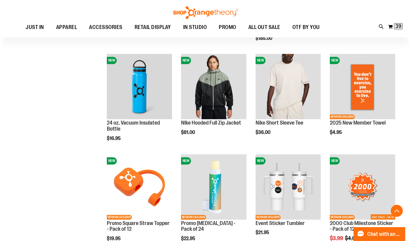
scroll to position [1070, 0]
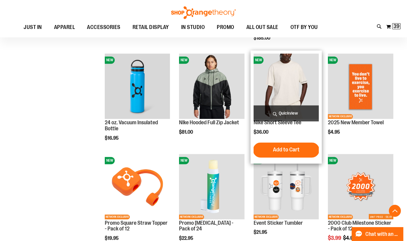
click at [280, 113] on span "Quickview" at bounding box center [287, 114] width 66 height 16
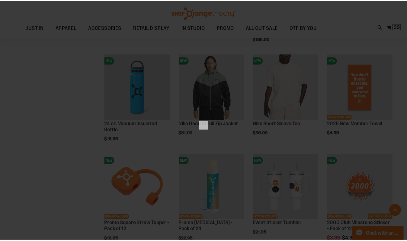
scroll to position [0, 0]
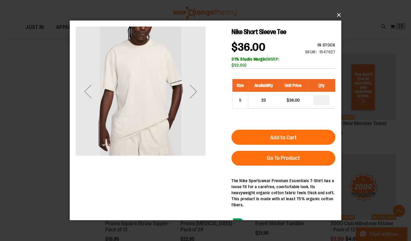
click at [337, 17] on button "×" at bounding box center [208, 14] width 272 height 13
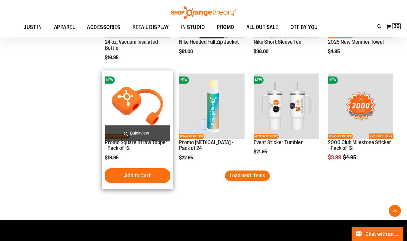
scroll to position [1162, 0]
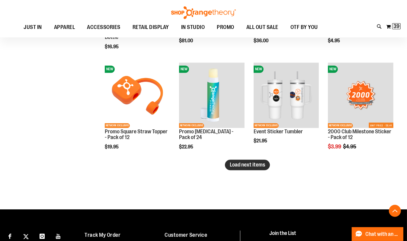
click at [258, 166] on span "Load next items" at bounding box center [247, 165] width 35 height 6
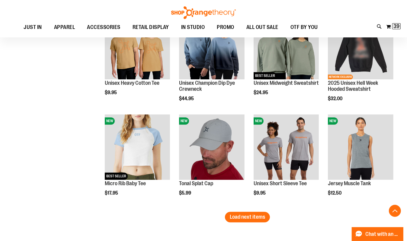
scroll to position [1412, 0]
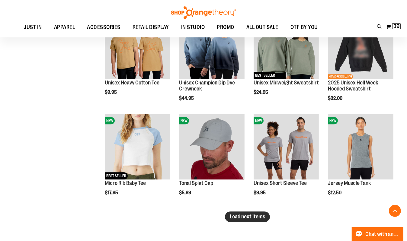
click at [257, 216] on span "Load next items" at bounding box center [247, 217] width 35 height 6
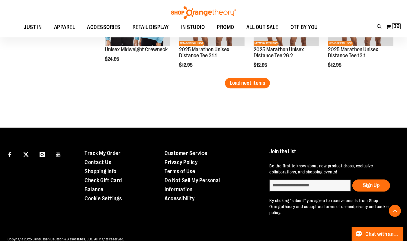
scroll to position [1851, 0]
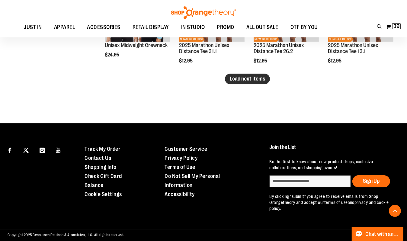
click at [256, 81] on span "Load next items" at bounding box center [247, 79] width 35 height 6
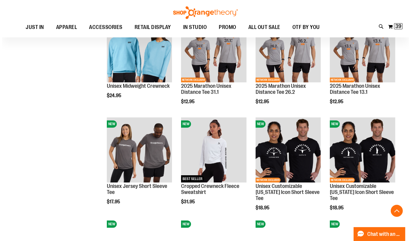
scroll to position [1804, 0]
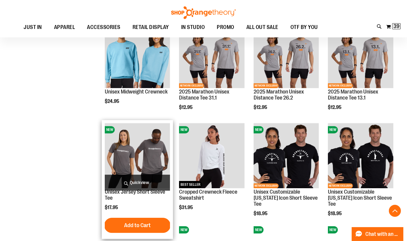
click at [134, 185] on span "Quickview" at bounding box center [138, 183] width 66 height 16
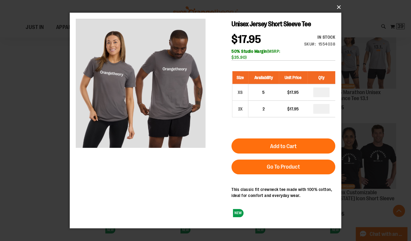
click at [340, 8] on button "×" at bounding box center [208, 7] width 272 height 13
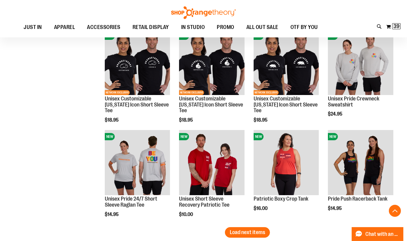
scroll to position [2059, 0]
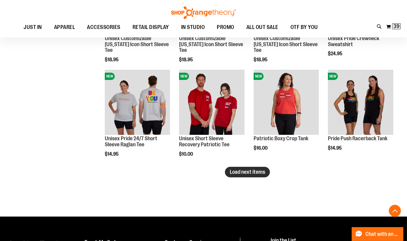
click at [242, 175] on span "Load next items" at bounding box center [247, 172] width 35 height 6
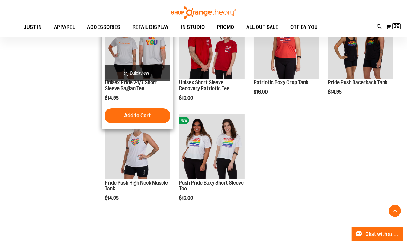
scroll to position [2112, 0]
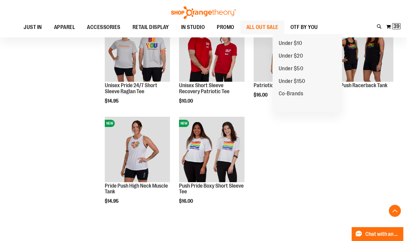
click at [279, 26] on span "ALL OUT SALE" at bounding box center [263, 28] width 32 height 14
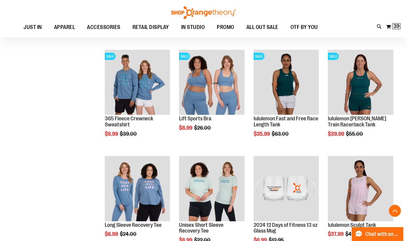
scroll to position [296, 0]
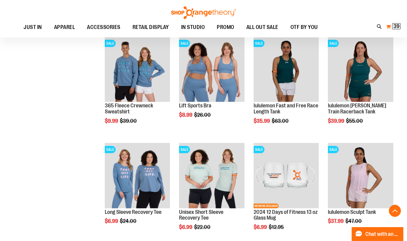
type input "**********"
click at [389, 31] on button "My Cart 39 39 items" at bounding box center [393, 27] width 15 height 10
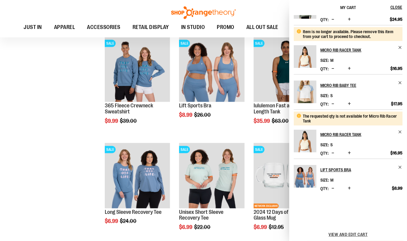
scroll to position [228, 0]
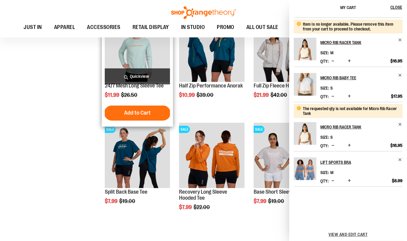
scroll to position [454, 0]
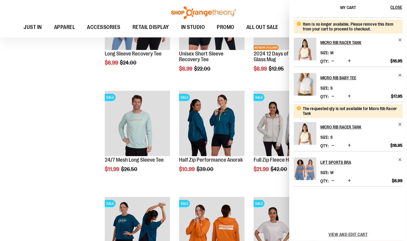
click at [71, 119] on div "**********" at bounding box center [204, 146] width 386 height 1019
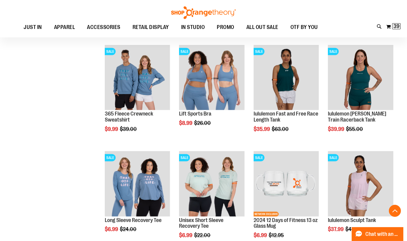
scroll to position [265, 0]
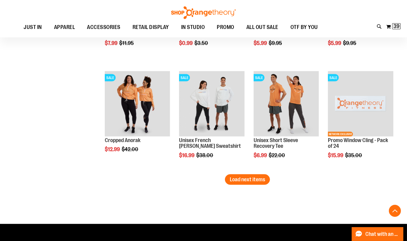
scroll to position [921, 0]
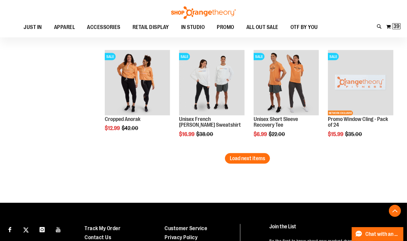
click at [242, 159] on span "Load next items" at bounding box center [247, 159] width 35 height 6
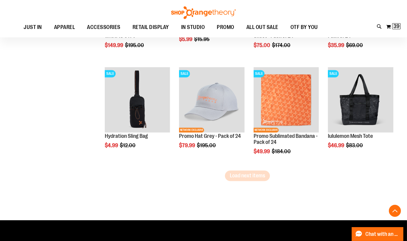
scroll to position [1235, 0]
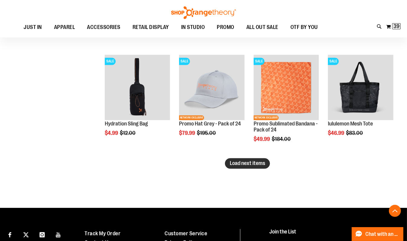
click at [260, 164] on span "Load next items" at bounding box center [247, 163] width 35 height 6
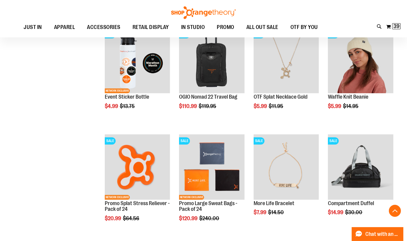
scroll to position [1493, 0]
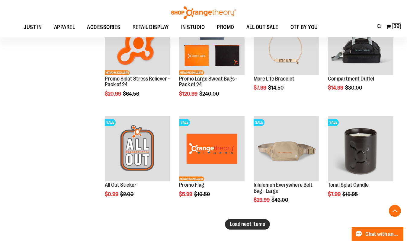
click at [246, 223] on span "Load next items" at bounding box center [247, 224] width 35 height 6
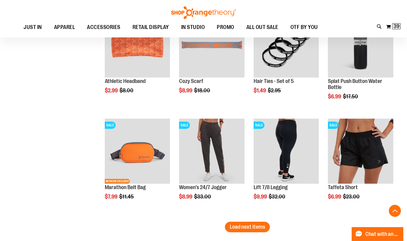
scroll to position [1872, 0]
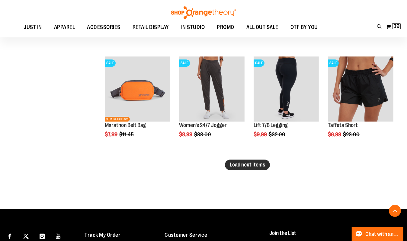
click at [244, 166] on span "Load next items" at bounding box center [247, 165] width 35 height 6
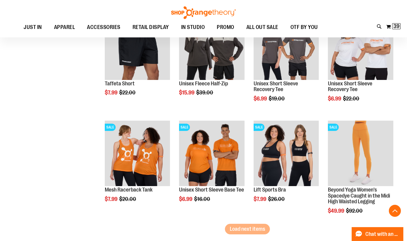
scroll to position [2151, 0]
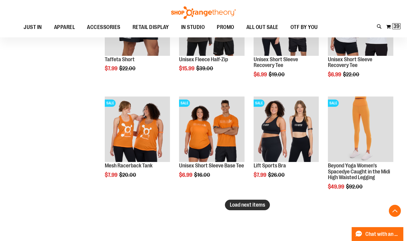
click at [253, 203] on span "Load next items" at bounding box center [247, 205] width 35 height 6
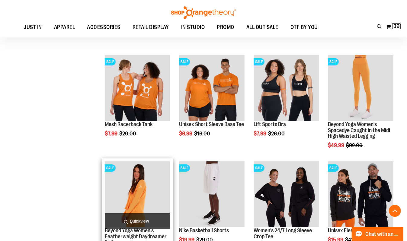
scroll to position [2275, 0]
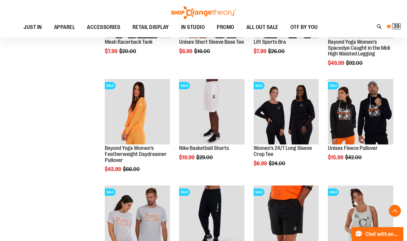
click at [396, 29] on span "39" at bounding box center [397, 26] width 6 height 6
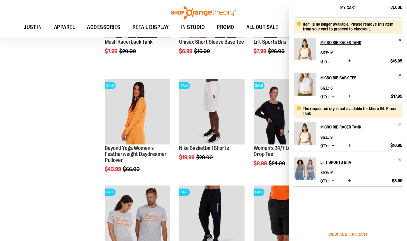
click at [361, 234] on span "View and edit cart" at bounding box center [348, 234] width 39 height 5
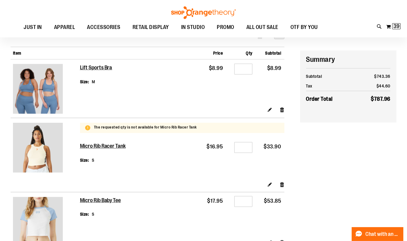
scroll to position [93, 0]
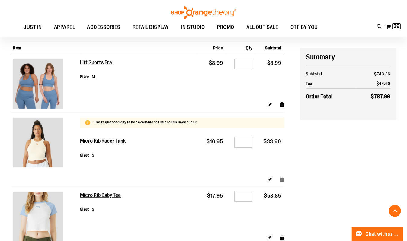
type input "**********"
click at [283, 181] on link "Remove item" at bounding box center [282, 179] width 5 height 6
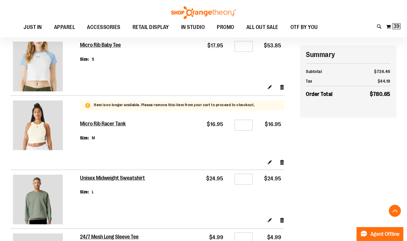
scroll to position [170, 0]
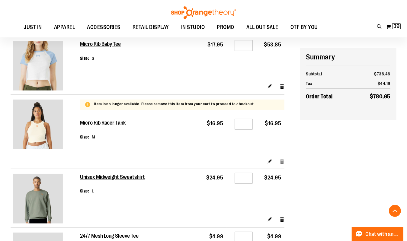
type input "**********"
click at [283, 162] on link "Remove item" at bounding box center [282, 161] width 5 height 6
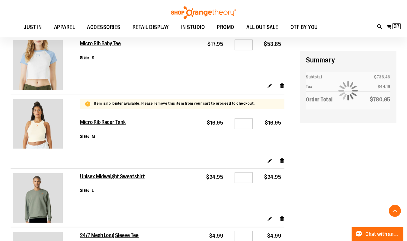
scroll to position [171, 0]
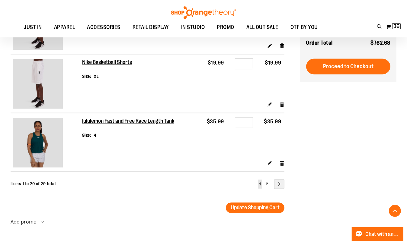
scroll to position [1081, 0]
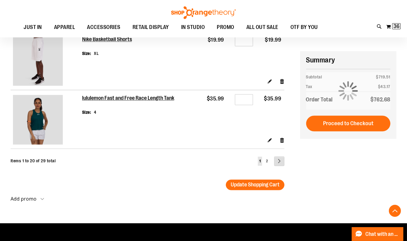
type input "**********"
click at [281, 165] on link "Page Next" at bounding box center [279, 162] width 10 height 10
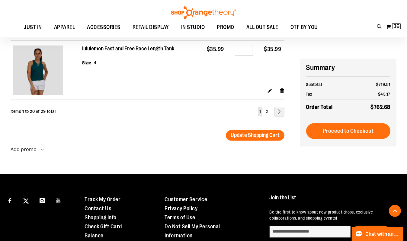
scroll to position [1151, 0]
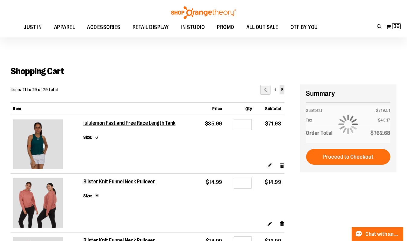
scroll to position [2, 0]
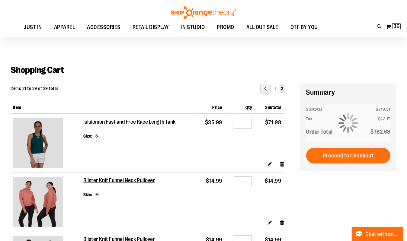
type input "**********"
click at [275, 88] on span "1" at bounding box center [275, 89] width 1 height 4
